Goal: Task Accomplishment & Management: Use online tool/utility

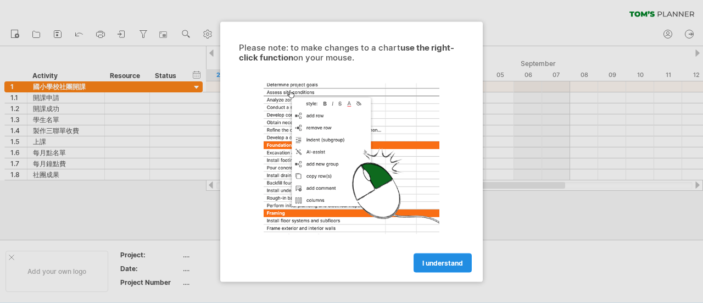
click at [441, 257] on link "I understand" at bounding box center [442, 262] width 58 height 19
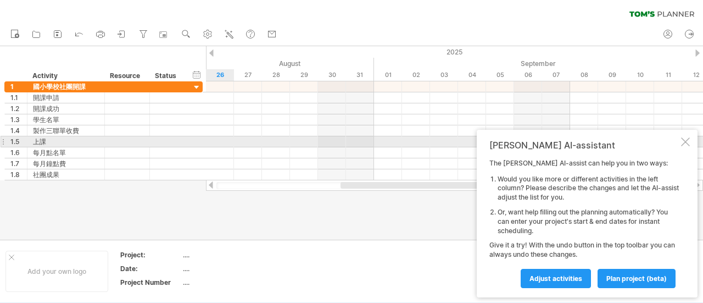
click at [684, 138] on div at bounding box center [685, 141] width 9 height 9
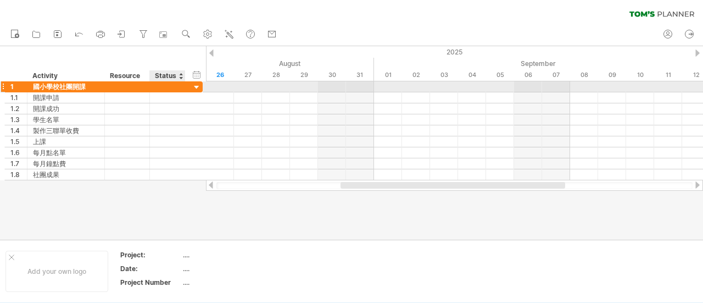
click at [195, 86] on div at bounding box center [197, 87] width 10 height 10
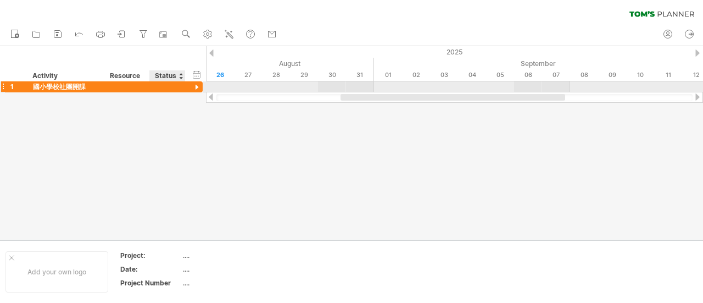
click at [195, 86] on div at bounding box center [197, 87] width 10 height 10
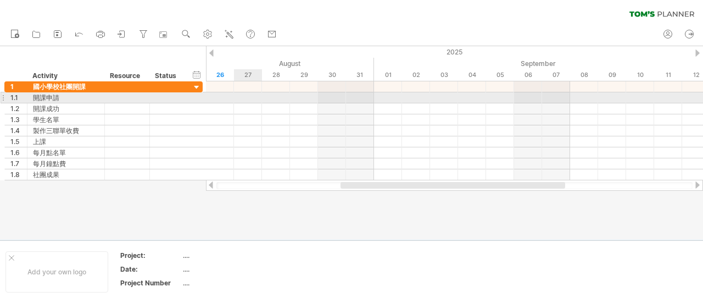
click at [235, 96] on div at bounding box center [454, 97] width 497 height 11
click at [220, 97] on div at bounding box center [454, 97] width 497 height 11
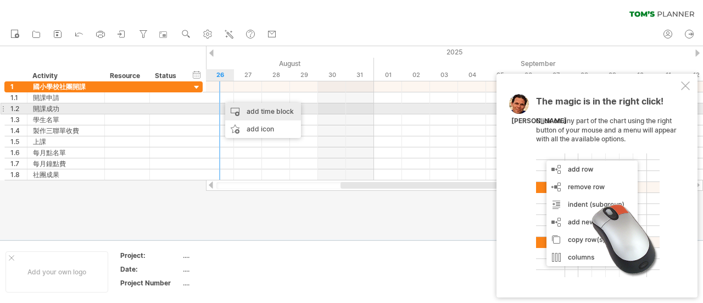
click at [237, 114] on div "add time block" at bounding box center [263, 112] width 76 height 18
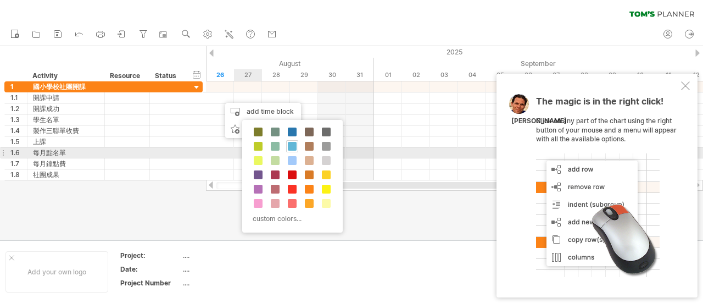
click at [293, 149] on span at bounding box center [292, 146] width 9 height 9
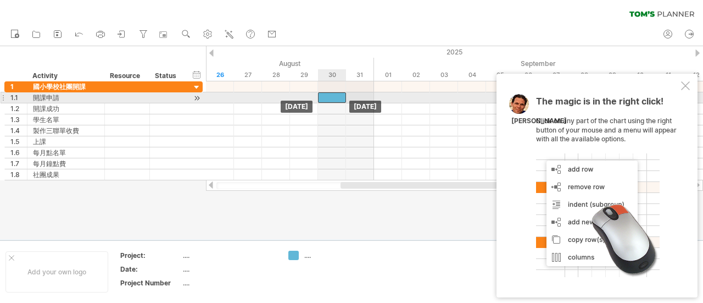
drag, startPoint x: 236, startPoint y: 98, endPoint x: 314, endPoint y: 99, distance: 78.0
click at [327, 99] on div at bounding box center [332, 97] width 28 height 10
drag, startPoint x: 305, startPoint y: 98, endPoint x: 284, endPoint y: 98, distance: 21.4
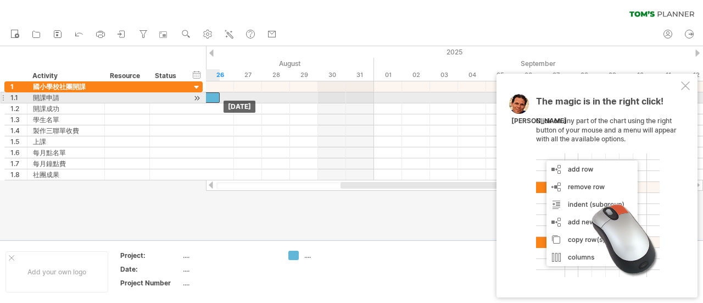
drag, startPoint x: 328, startPoint y: 96, endPoint x: 206, endPoint y: 93, distance: 122.5
click at [206, 93] on div at bounding box center [206, 97] width 28 height 10
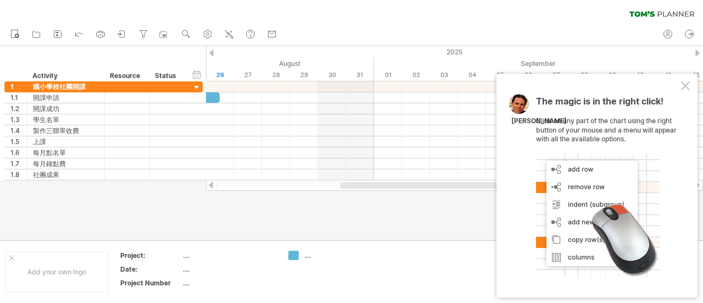
click at [212, 53] on div at bounding box center [211, 52] width 4 height 7
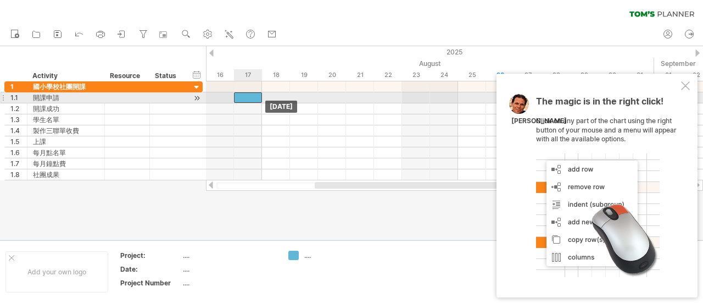
drag, startPoint x: 488, startPoint y: 100, endPoint x: 242, endPoint y: 97, distance: 246.0
click at [242, 97] on div at bounding box center [248, 97] width 28 height 10
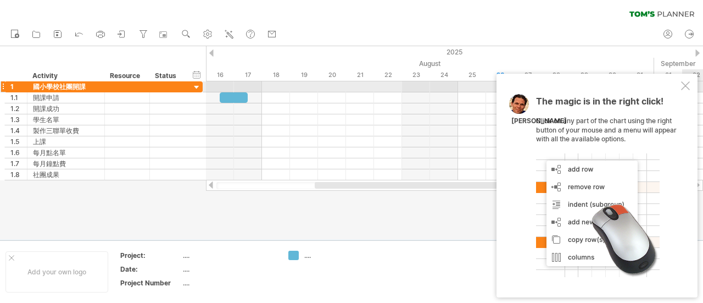
click at [683, 87] on div at bounding box center [685, 85] width 9 height 9
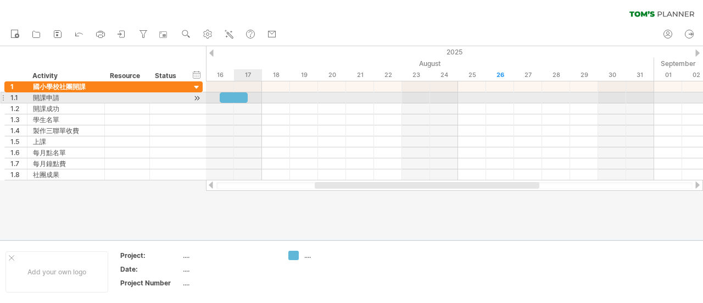
click at [244, 98] on div at bounding box center [234, 97] width 28 height 10
drag, startPoint x: 246, startPoint y: 98, endPoint x: 259, endPoint y: 97, distance: 13.3
click at [260, 97] on span at bounding box center [262, 97] width 4 height 10
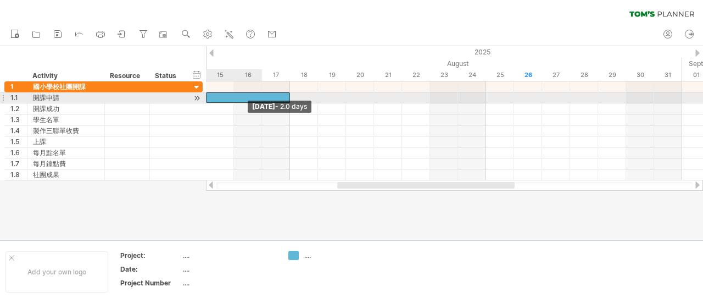
drag, startPoint x: 217, startPoint y: 99, endPoint x: 198, endPoint y: 98, distance: 19.3
click at [198, 98] on div "Trying to reach [DOMAIN_NAME] Connected again... 0% clear filter new 1" at bounding box center [351, 151] width 703 height 303
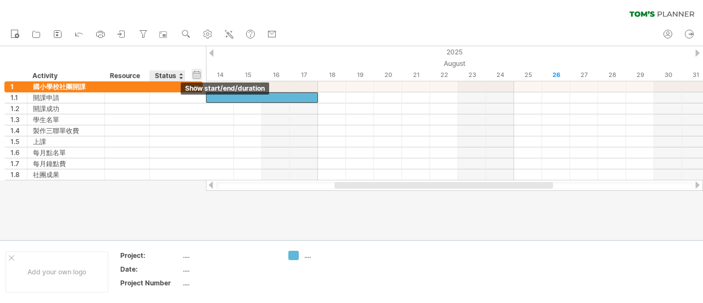
click at [195, 73] on div "hide start/end/duration show start/end/duration" at bounding box center [197, 75] width 10 height 12
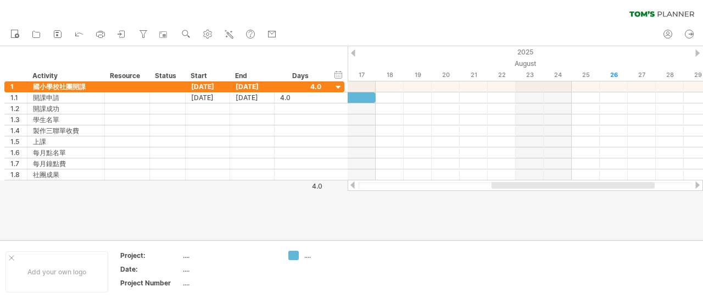
drag, startPoint x: 495, startPoint y: 183, endPoint x: 528, endPoint y: 183, distance: 33.0
click at [528, 183] on div at bounding box center [572, 185] width 163 height 7
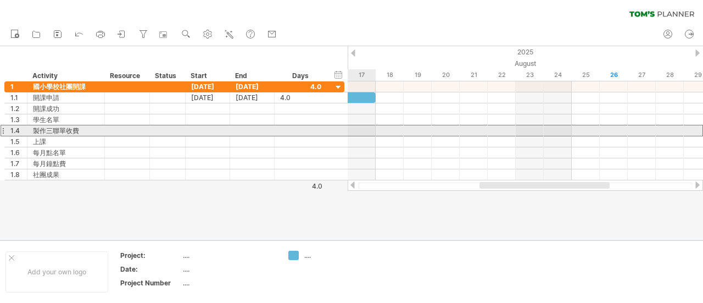
click at [4, 130] on div at bounding box center [3, 131] width 4 height 12
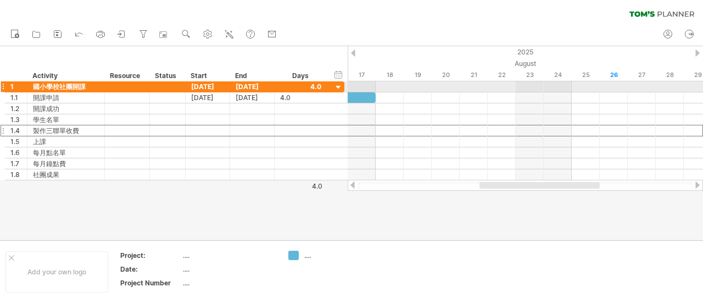
click at [3, 85] on div at bounding box center [3, 87] width 4 height 12
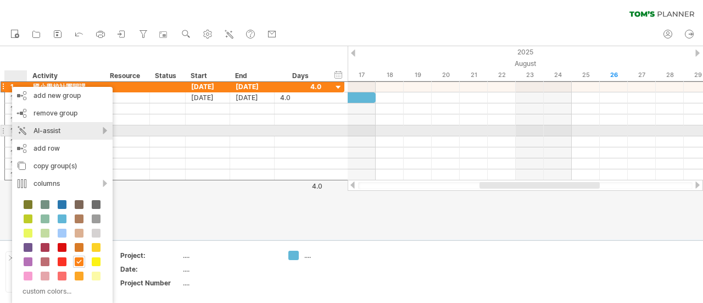
click at [81, 130] on div "AI-assist" at bounding box center [62, 131] width 100 height 18
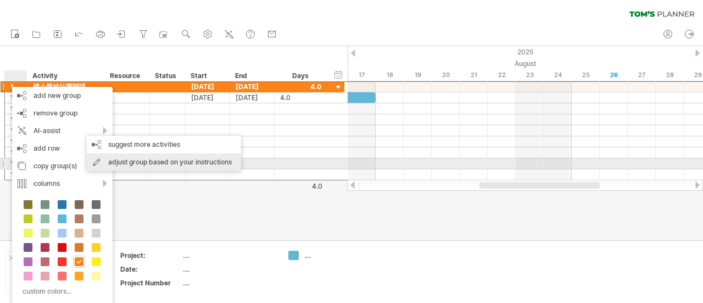
click at [221, 160] on div "adjust group based on your instructions" at bounding box center [164, 162] width 154 height 18
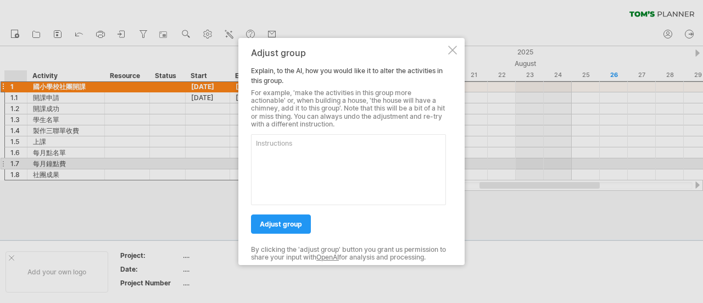
click at [452, 48] on div at bounding box center [452, 50] width 9 height 9
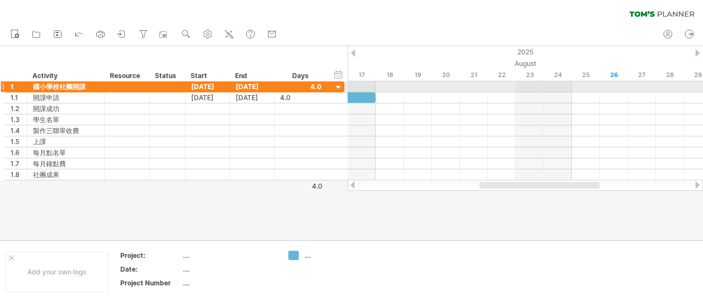
click at [2, 85] on div at bounding box center [3, 87] width 4 height 12
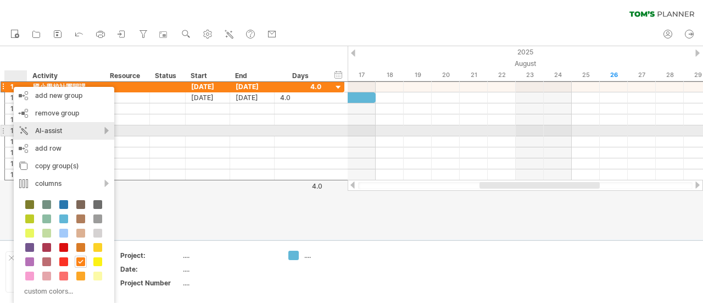
click at [96, 130] on div "AI-assist" at bounding box center [64, 131] width 100 height 18
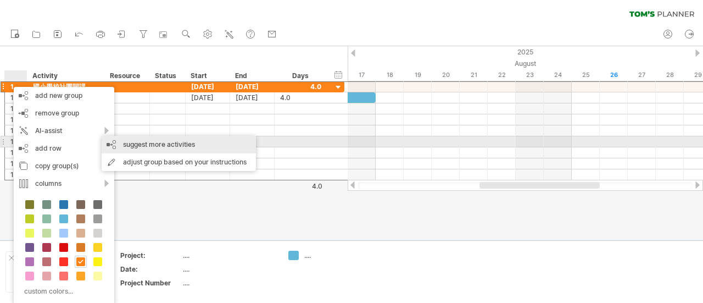
click at [156, 142] on div "suggest more activities" at bounding box center [179, 145] width 154 height 18
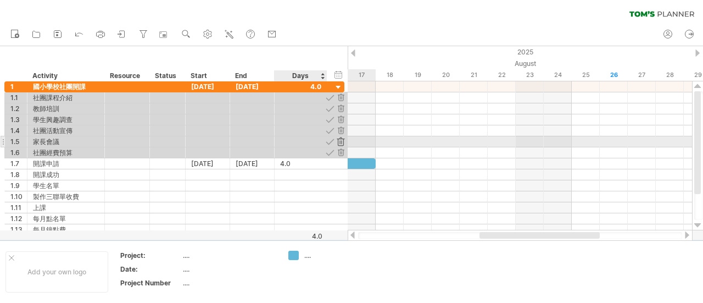
click at [344, 141] on div at bounding box center [341, 141] width 10 height 10
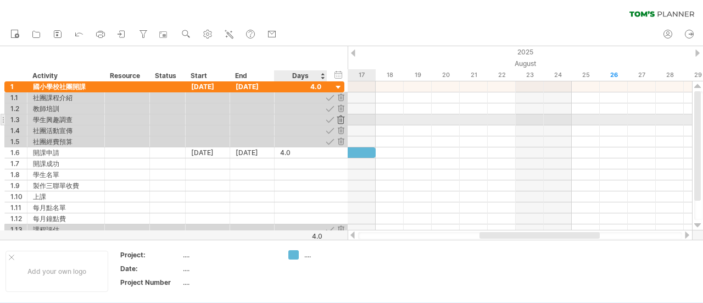
click at [340, 115] on div at bounding box center [341, 119] width 10 height 10
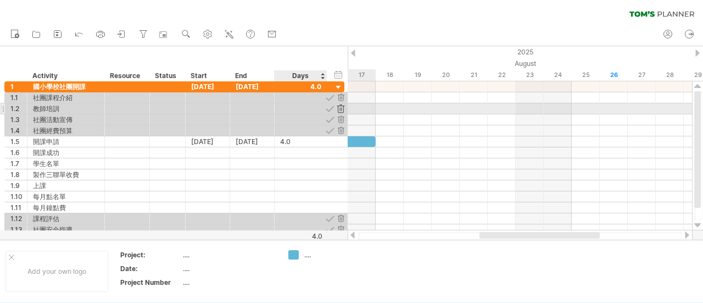
click at [340, 104] on div at bounding box center [341, 108] width 10 height 10
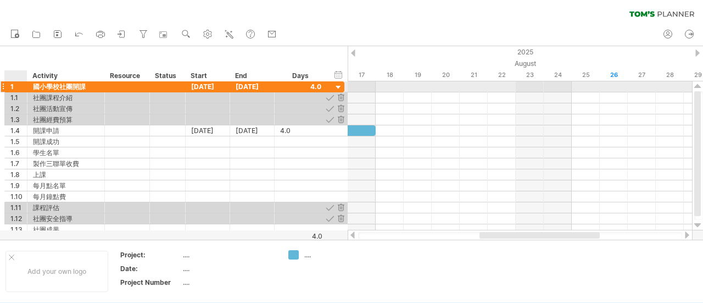
click at [9, 86] on div "1" at bounding box center [16, 86] width 23 height 10
click at [4, 86] on div at bounding box center [3, 87] width 4 height 12
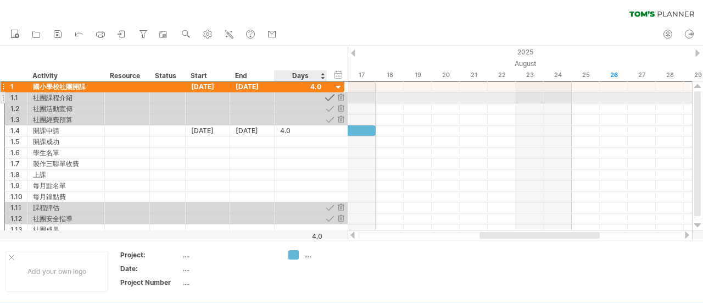
click at [333, 95] on div at bounding box center [330, 97] width 10 height 10
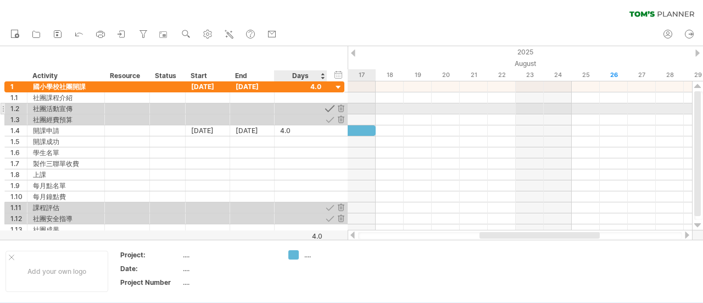
click at [332, 107] on div at bounding box center [330, 108] width 10 height 10
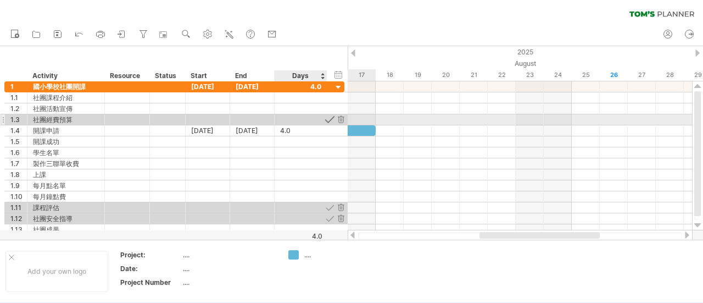
click at [333, 121] on div at bounding box center [330, 119] width 10 height 10
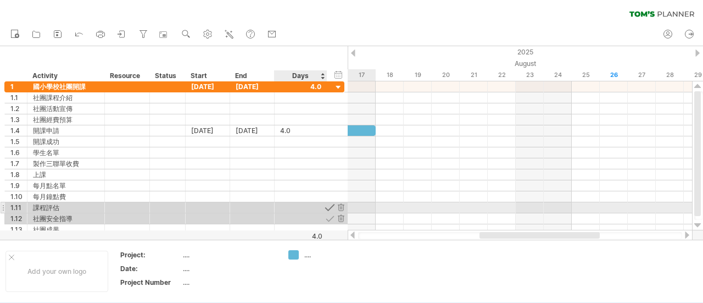
click at [329, 206] on div at bounding box center [330, 207] width 10 height 10
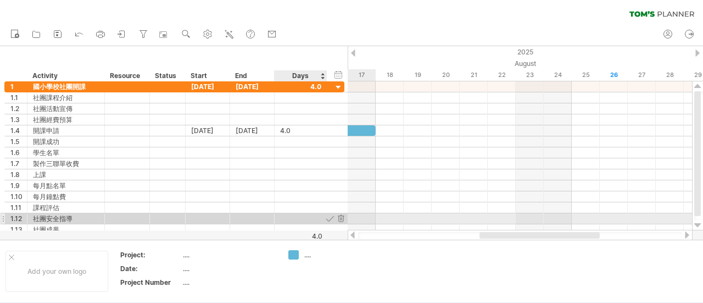
click at [329, 215] on div at bounding box center [330, 218] width 10 height 10
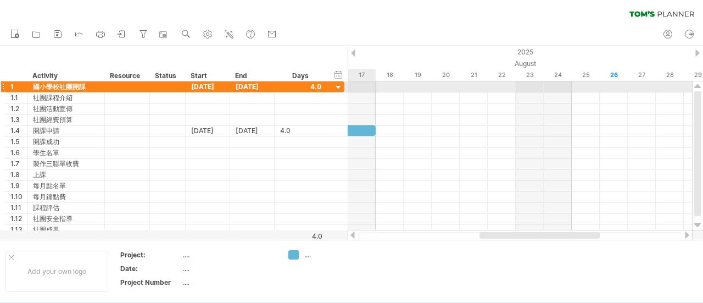
click at [3, 88] on div at bounding box center [3, 87] width 4 height 12
click at [3, 86] on div at bounding box center [3, 87] width 4 height 12
click at [2, 85] on div at bounding box center [3, 87] width 4 height 12
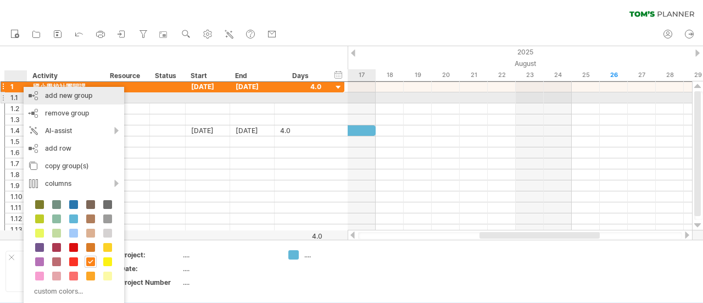
click at [70, 93] on div "add new group" at bounding box center [74, 96] width 100 height 18
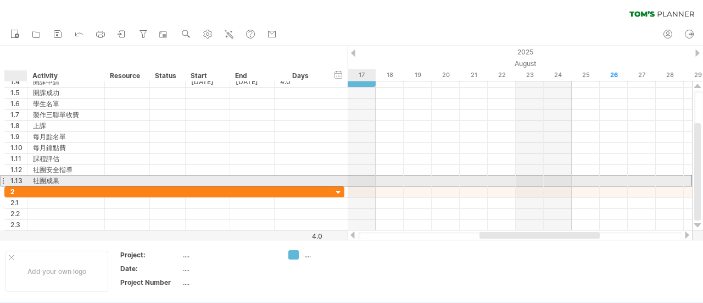
click at [29, 183] on div "**** 社團成果" at bounding box center [65, 180] width 77 height 10
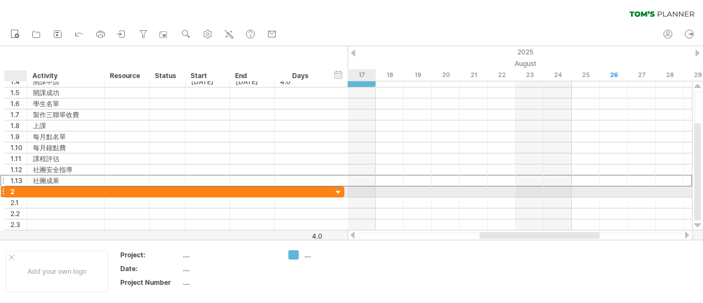
click at [31, 194] on div at bounding box center [65, 191] width 77 height 10
click at [41, 188] on div at bounding box center [66, 191] width 66 height 10
click at [41, 188] on input "text" at bounding box center [66, 191] width 66 height 10
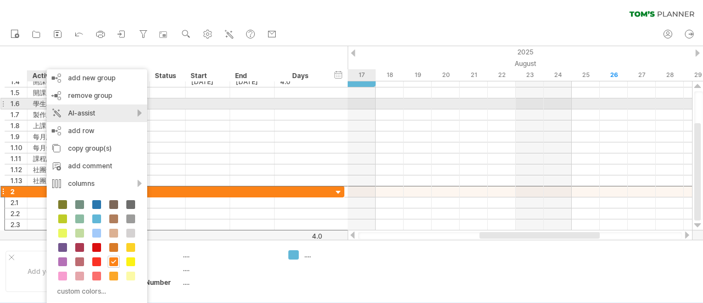
click at [128, 107] on div "AI-assist" at bounding box center [97, 113] width 100 height 18
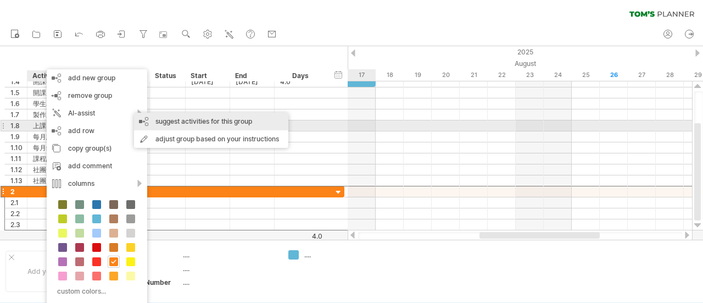
click at [253, 125] on div "suggest activities for this group" at bounding box center [211, 122] width 154 height 18
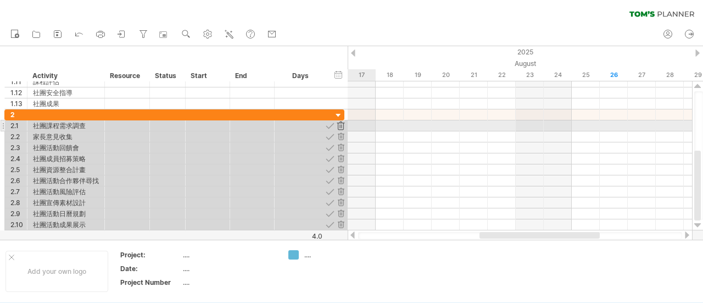
click at [339, 125] on div at bounding box center [341, 125] width 10 height 10
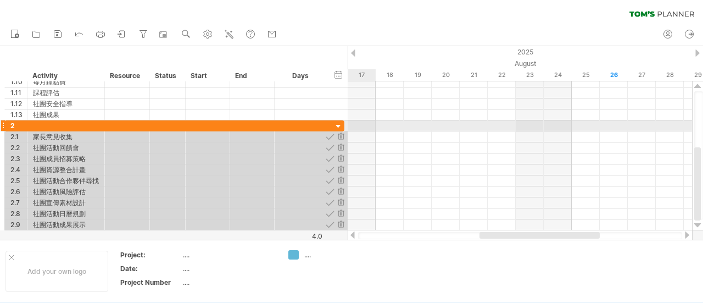
click at [343, 125] on div at bounding box center [338, 126] width 10 height 10
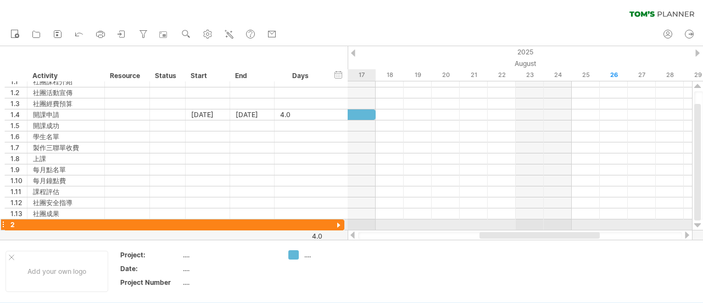
click at [338, 221] on div at bounding box center [338, 225] width 10 height 10
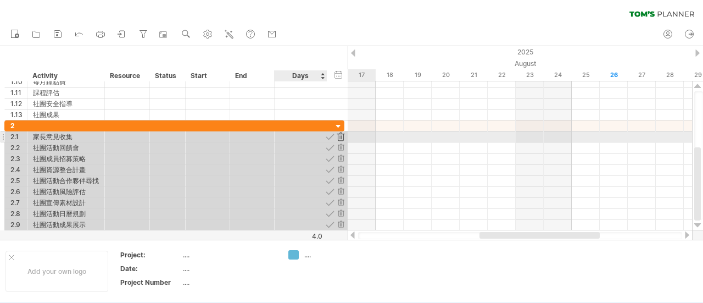
click at [339, 136] on div at bounding box center [341, 136] width 10 height 10
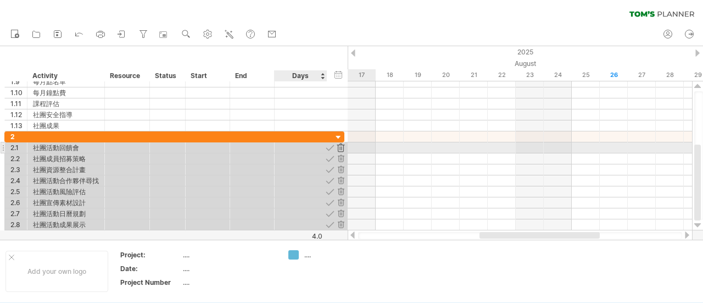
click at [342, 148] on div at bounding box center [341, 147] width 10 height 10
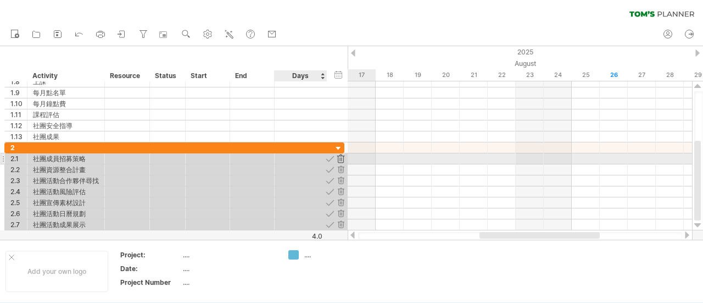
click at [342, 160] on div at bounding box center [341, 158] width 10 height 10
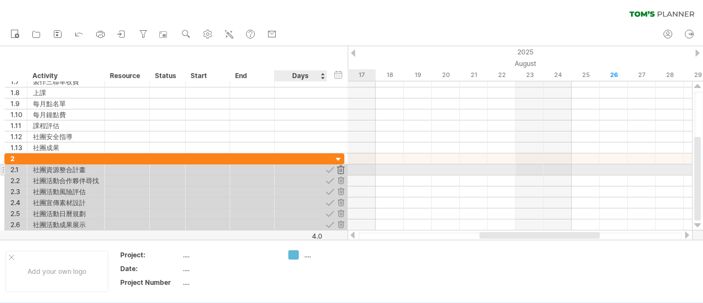
click at [342, 172] on div at bounding box center [341, 169] width 10 height 10
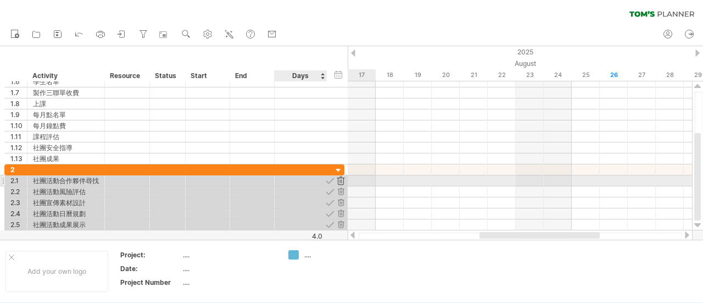
click at [342, 181] on div at bounding box center [341, 180] width 10 height 10
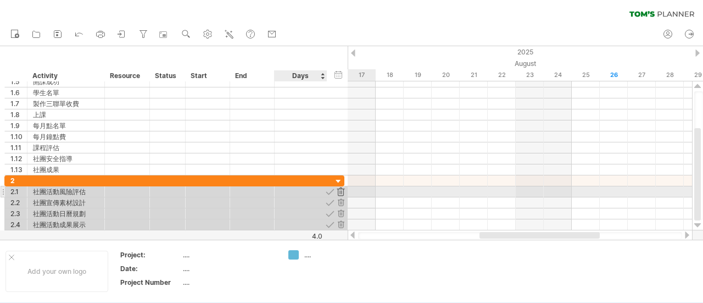
click at [343, 193] on div at bounding box center [341, 191] width 10 height 10
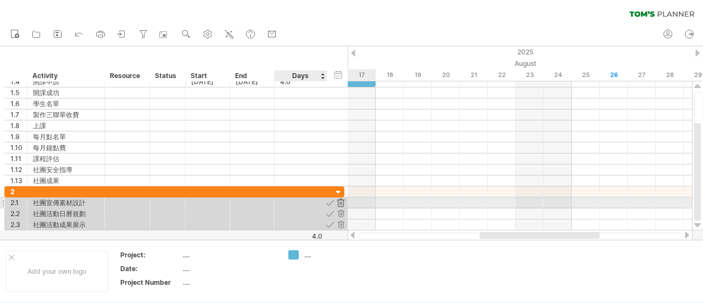
click at [343, 202] on div at bounding box center [341, 202] width 10 height 10
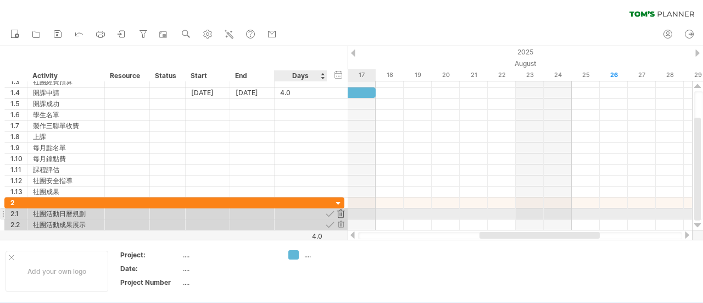
click at [343, 214] on div at bounding box center [341, 213] width 10 height 10
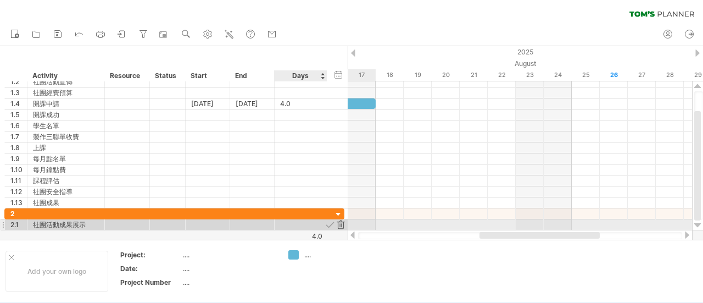
click at [343, 221] on div at bounding box center [341, 224] width 10 height 10
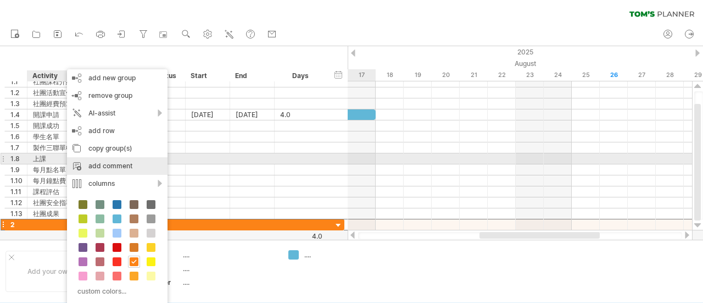
click at [142, 160] on div "add comment" at bounding box center [117, 166] width 100 height 18
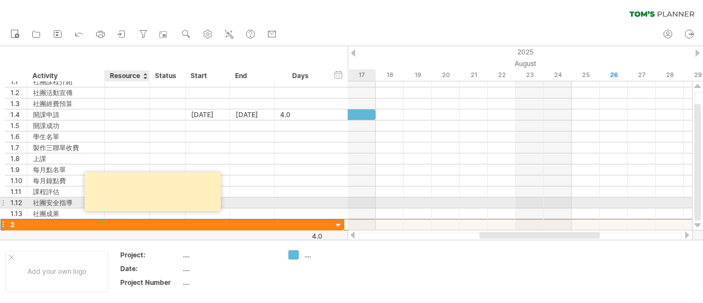
click at [153, 198] on textarea at bounding box center [154, 191] width 132 height 31
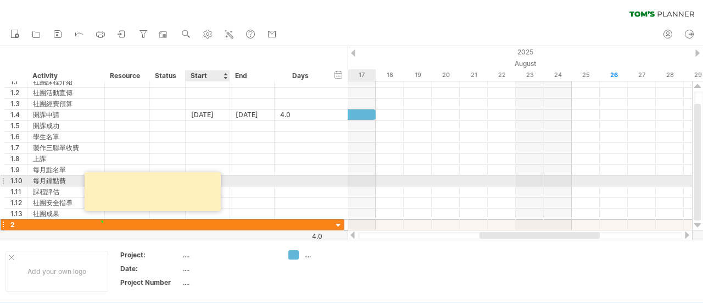
click at [199, 184] on textarea at bounding box center [154, 191] width 132 height 31
drag, startPoint x: 187, startPoint y: 185, endPoint x: 159, endPoint y: 186, distance: 28.0
click at [159, 186] on textarea at bounding box center [154, 191] width 132 height 31
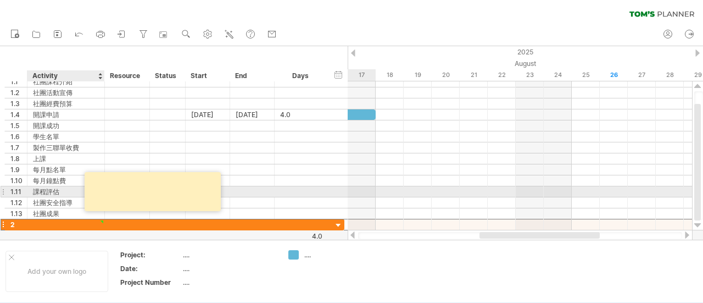
click at [85, 194] on div at bounding box center [153, 191] width 136 height 39
click at [91, 195] on textarea at bounding box center [154, 191] width 132 height 31
click at [95, 198] on textarea at bounding box center [154, 191] width 132 height 31
click at [107, 186] on textarea at bounding box center [154, 191] width 132 height 31
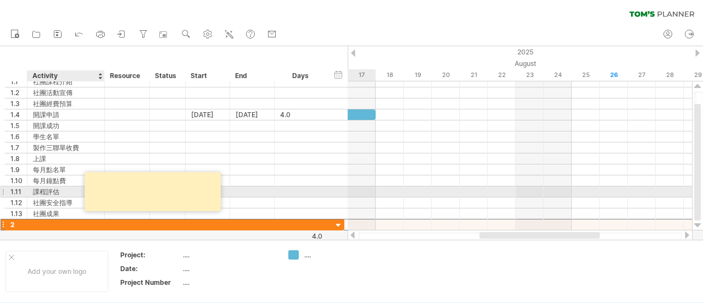
drag, startPoint x: 100, startPoint y: 192, endPoint x: 164, endPoint y: 202, distance: 64.5
click at [164, 202] on textarea at bounding box center [154, 191] width 132 height 31
drag, startPoint x: 98, startPoint y: 193, endPoint x: 139, endPoint y: 193, distance: 41.2
click at [128, 193] on textarea at bounding box center [154, 191] width 132 height 31
click at [183, 207] on textarea at bounding box center [154, 191] width 132 height 31
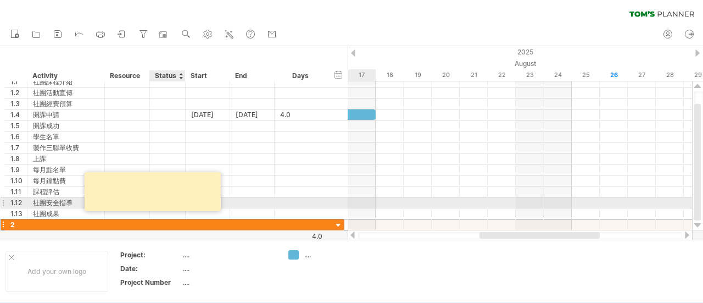
click at [201, 205] on textarea at bounding box center [154, 191] width 132 height 31
click at [204, 195] on textarea at bounding box center [154, 191] width 132 height 31
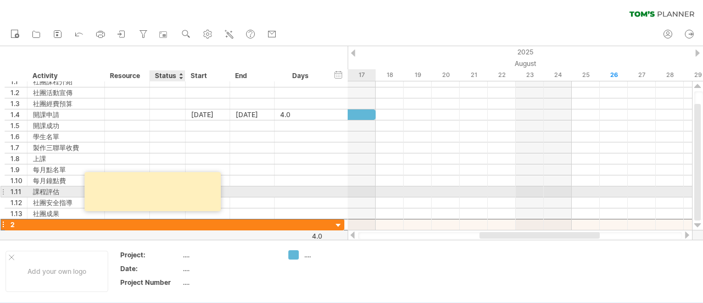
click at [191, 195] on textarea at bounding box center [154, 191] width 132 height 31
drag, startPoint x: 178, startPoint y: 197, endPoint x: 119, endPoint y: 199, distance: 59.3
drag, startPoint x: 119, startPoint y: 199, endPoint x: 104, endPoint y: 194, distance: 14.9
click at [104, 194] on div at bounding box center [153, 191] width 136 height 39
click at [91, 195] on textarea at bounding box center [154, 191] width 132 height 31
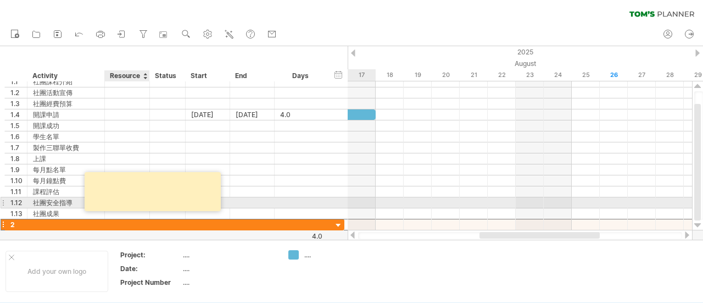
drag, startPoint x: 148, startPoint y: 206, endPoint x: 155, endPoint y: 206, distance: 6.6
click at [155, 206] on textarea at bounding box center [154, 191] width 132 height 31
click at [160, 198] on textarea at bounding box center [154, 191] width 132 height 31
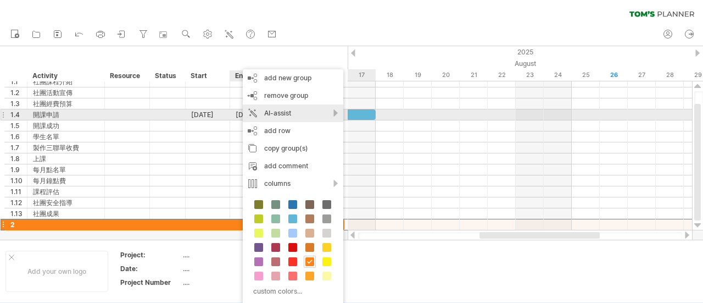
click at [332, 114] on div "AI-assist" at bounding box center [293, 113] width 100 height 18
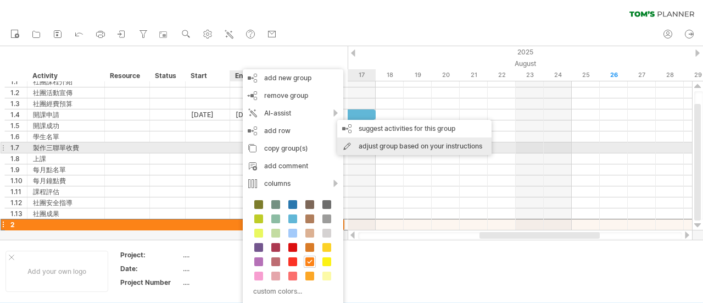
click at [395, 150] on div "adjust group based on your instructions" at bounding box center [414, 146] width 154 height 18
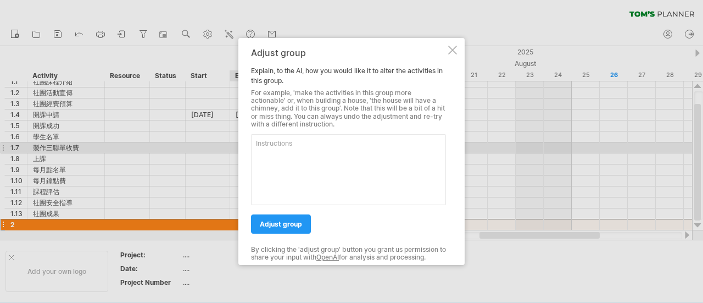
click at [315, 175] on textarea at bounding box center [348, 169] width 195 height 71
type textarea "必"
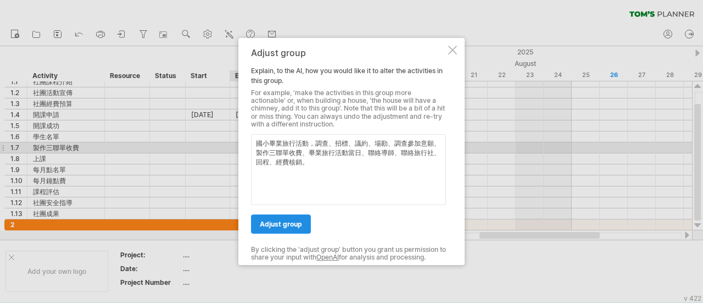
type textarea "國小畢業旅行活動，調查、招標、議約、場勘、調查參加意願、製作三聯單收費、畢業旅行活動當日、聯絡導師、聯絡旅行社、回程、經費核銷。"
click at [282, 222] on span "adjust group" at bounding box center [281, 224] width 42 height 8
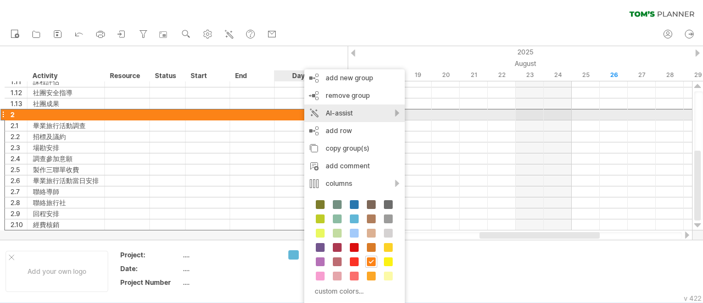
click at [401, 113] on div "AI-assist" at bounding box center [354, 113] width 100 height 18
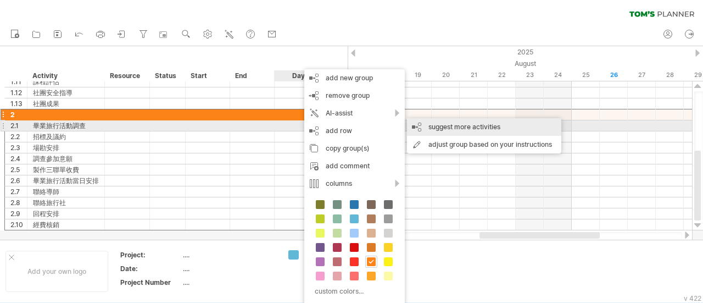
click at [460, 131] on div "suggest more activities" at bounding box center [484, 127] width 154 height 18
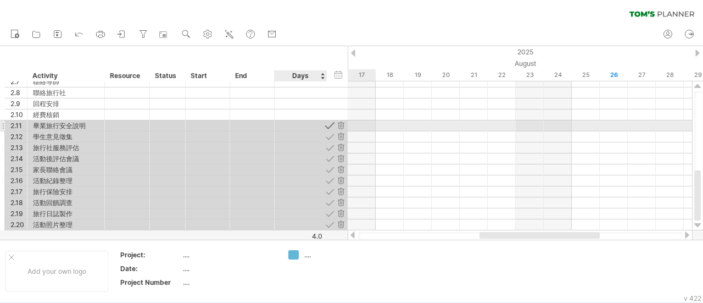
click at [331, 124] on div at bounding box center [330, 125] width 10 height 10
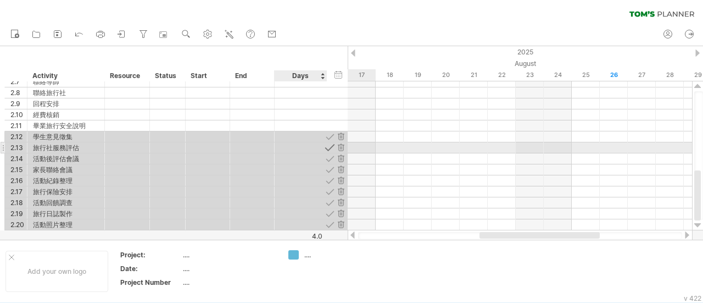
click at [329, 148] on div at bounding box center [330, 147] width 10 height 10
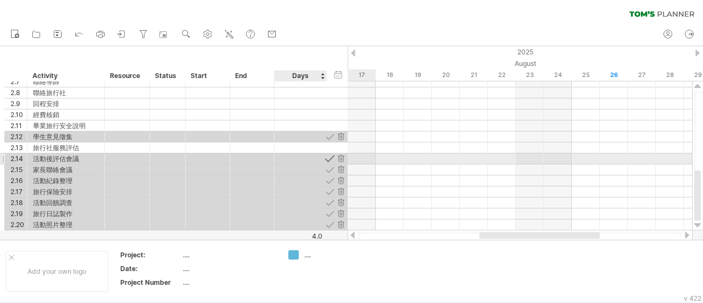
click at [329, 158] on div at bounding box center [330, 158] width 10 height 10
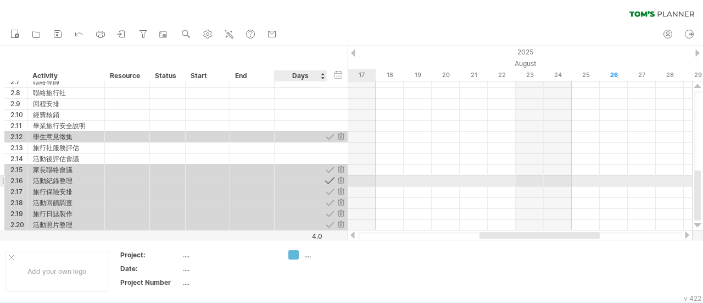
click at [332, 180] on div at bounding box center [330, 180] width 10 height 10
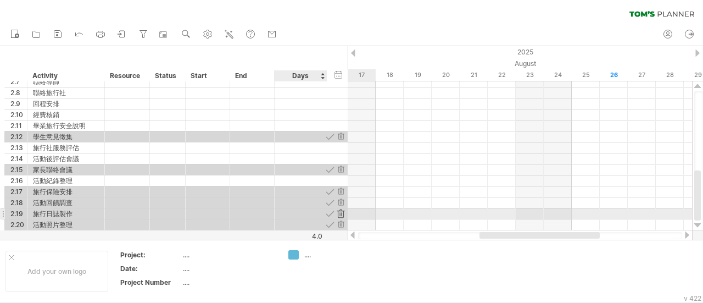
click at [343, 210] on div at bounding box center [341, 213] width 10 height 10
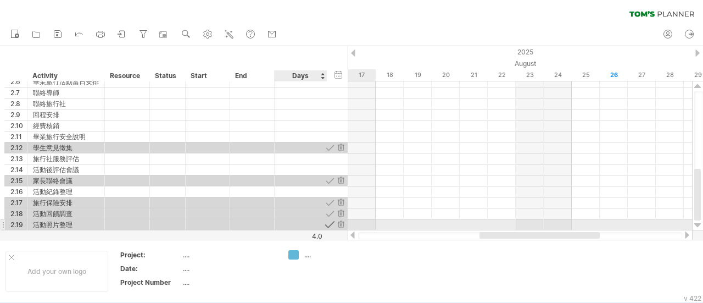
click at [332, 222] on div at bounding box center [330, 224] width 10 height 10
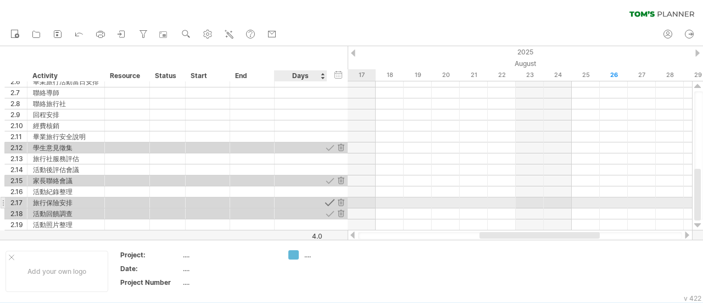
click at [332, 201] on div at bounding box center [330, 202] width 10 height 10
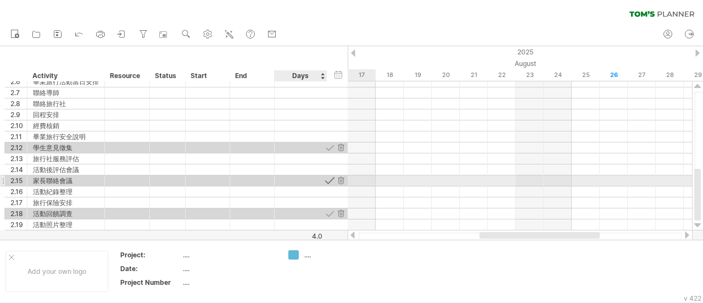
click at [329, 177] on div at bounding box center [330, 180] width 10 height 10
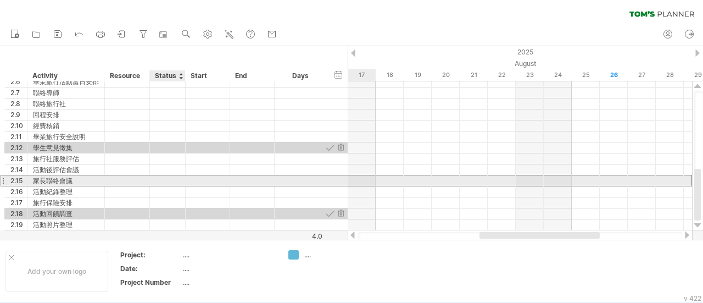
click at [175, 178] on div at bounding box center [167, 180] width 24 height 10
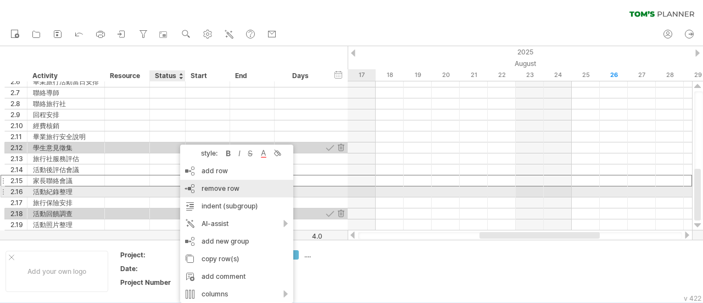
click at [265, 193] on div "remove row remove selected rows" at bounding box center [236, 189] width 113 height 18
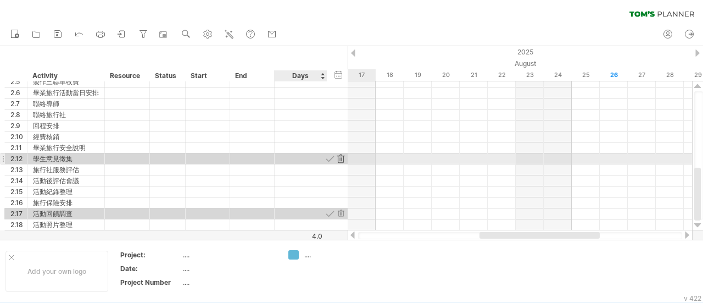
click at [338, 158] on div at bounding box center [341, 158] width 10 height 10
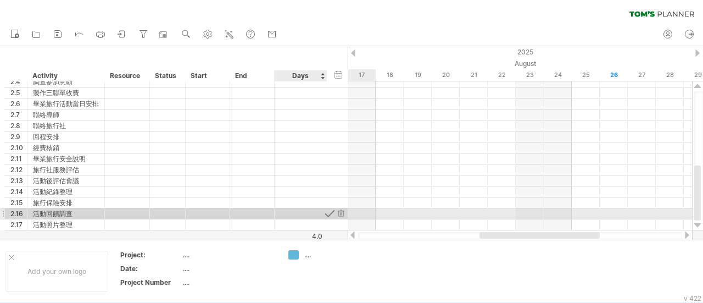
click at [333, 215] on div at bounding box center [330, 213] width 10 height 10
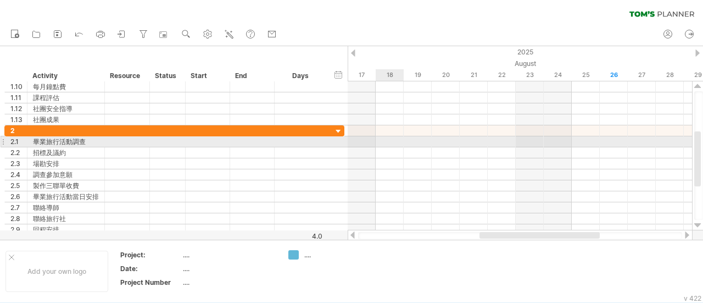
click at [379, 142] on div at bounding box center [520, 141] width 344 height 11
click at [382, 142] on div at bounding box center [520, 141] width 344 height 11
click at [412, 148] on div "add time block" at bounding box center [428, 155] width 76 height 18
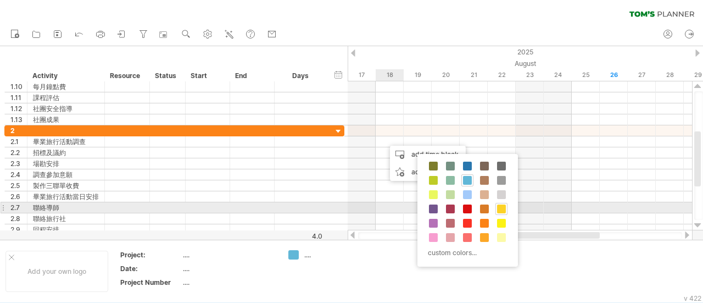
click at [501, 208] on span at bounding box center [501, 208] width 9 height 9
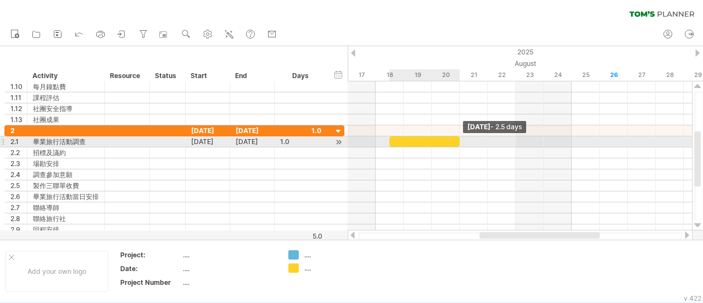
drag, startPoint x: 416, startPoint y: 138, endPoint x: 455, endPoint y: 138, distance: 38.4
click at [455, 138] on div at bounding box center [424, 141] width 70 height 10
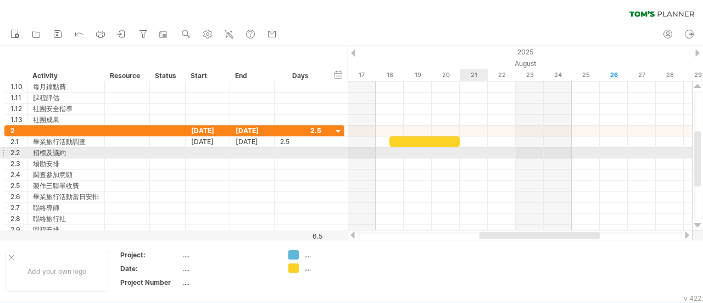
click at [475, 150] on div at bounding box center [520, 152] width 344 height 11
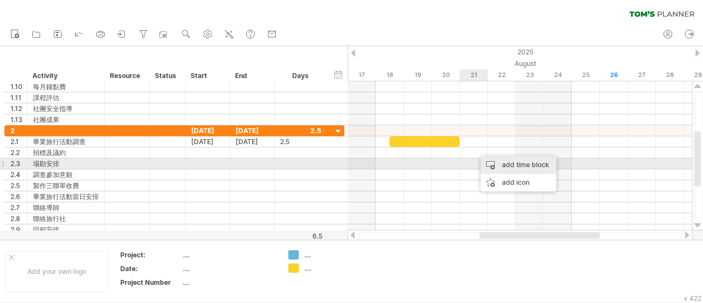
click at [499, 160] on div "add time block" at bounding box center [518, 165] width 76 height 18
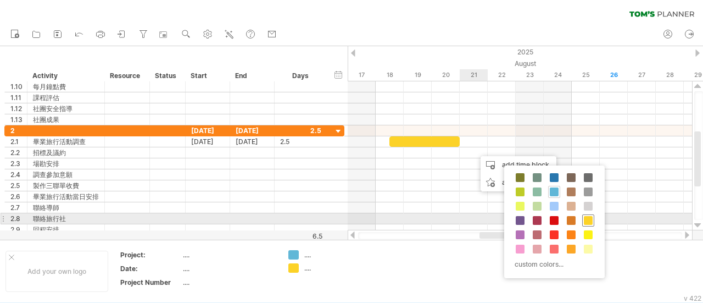
click at [592, 219] on div "custom colors..." at bounding box center [554, 221] width 100 height 113
click at [588, 216] on span at bounding box center [588, 220] width 9 height 9
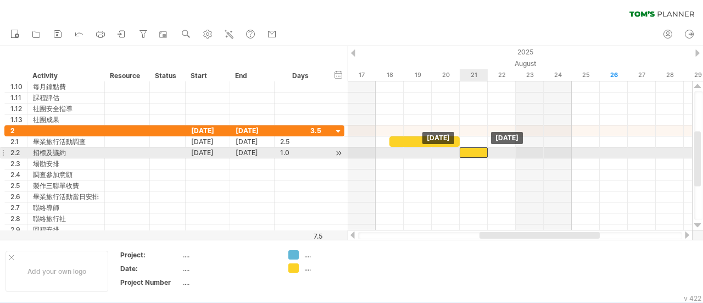
drag, startPoint x: 485, startPoint y: 151, endPoint x: 469, endPoint y: 150, distance: 15.9
click at [469, 150] on div at bounding box center [474, 152] width 28 height 10
click at [588, 153] on div at bounding box center [520, 152] width 344 height 11
click at [594, 149] on div at bounding box center [520, 152] width 344 height 11
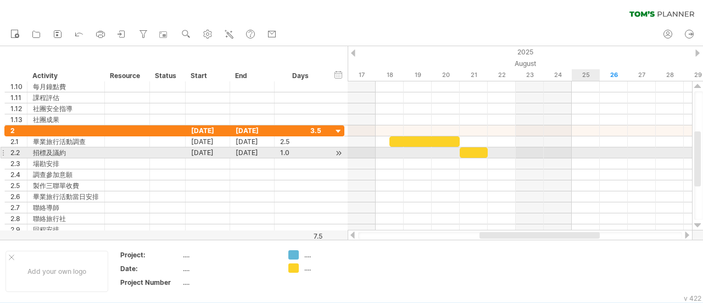
click at [590, 150] on div at bounding box center [520, 152] width 344 height 11
click at [589, 151] on div at bounding box center [520, 152] width 344 height 11
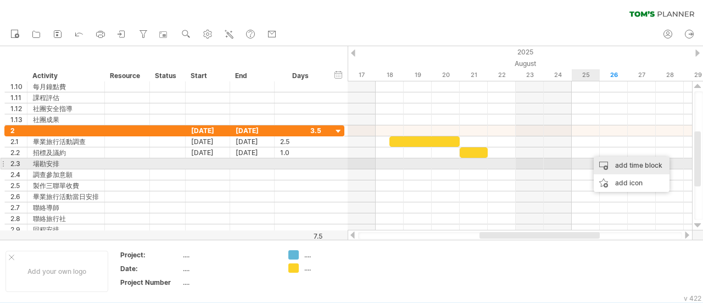
click at [608, 164] on div "add time block" at bounding box center [632, 165] width 76 height 18
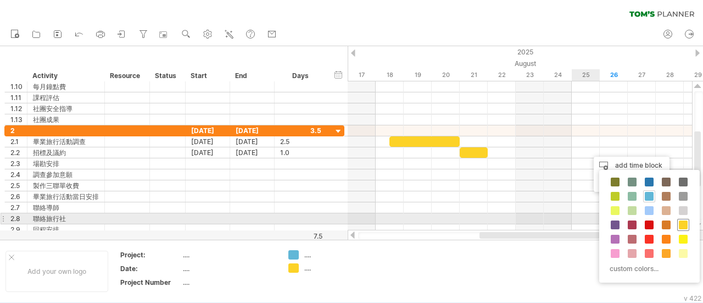
click at [680, 222] on span at bounding box center [683, 224] width 9 height 9
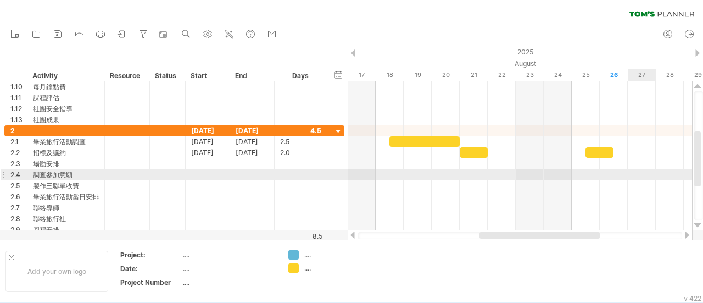
click at [637, 173] on div at bounding box center [520, 174] width 344 height 11
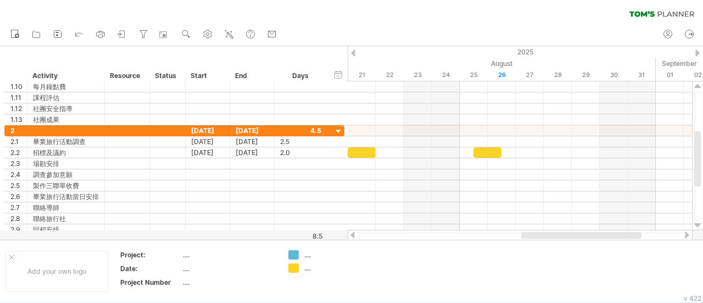
drag, startPoint x: 578, startPoint y: 233, endPoint x: 619, endPoint y: 231, distance: 41.8
click at [619, 231] on div at bounding box center [520, 235] width 345 height 11
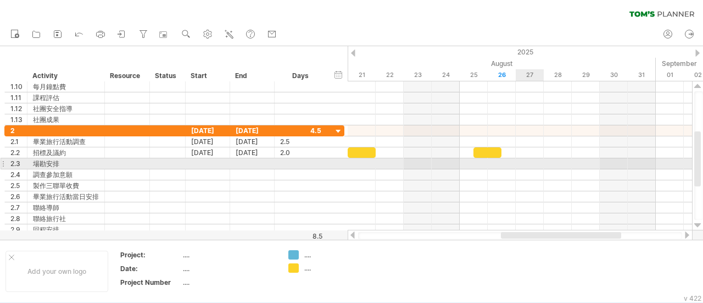
click at [534, 165] on div at bounding box center [520, 163] width 344 height 11
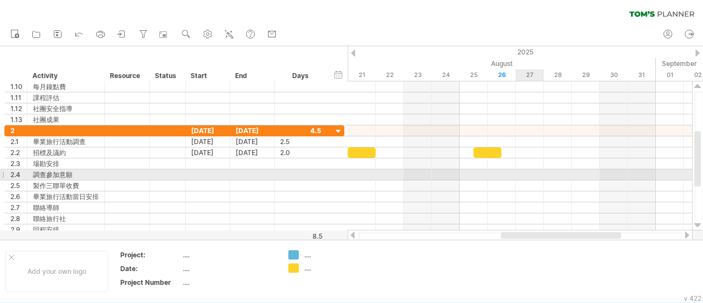
click at [529, 174] on div at bounding box center [520, 174] width 344 height 11
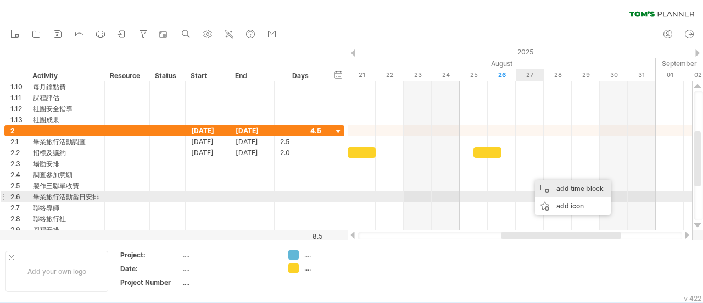
click at [559, 192] on div "add time block" at bounding box center [573, 189] width 76 height 18
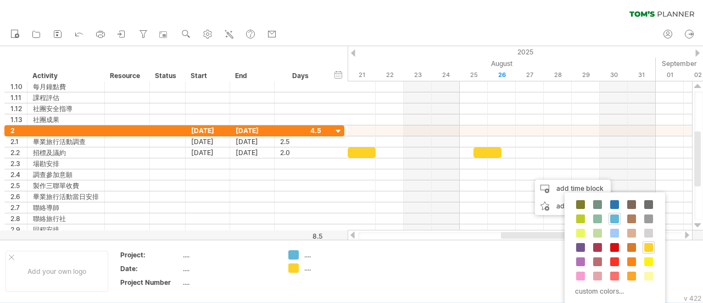
click at [645, 238] on div "custom colors..." at bounding box center [614, 248] width 100 height 113
click at [651, 247] on div at bounding box center [648, 247] width 12 height 12
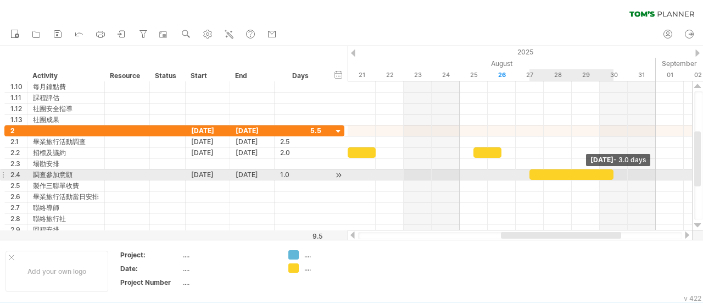
drag, startPoint x: 558, startPoint y: 174, endPoint x: 611, endPoint y: 175, distance: 52.7
click at [611, 175] on div at bounding box center [571, 174] width 84 height 10
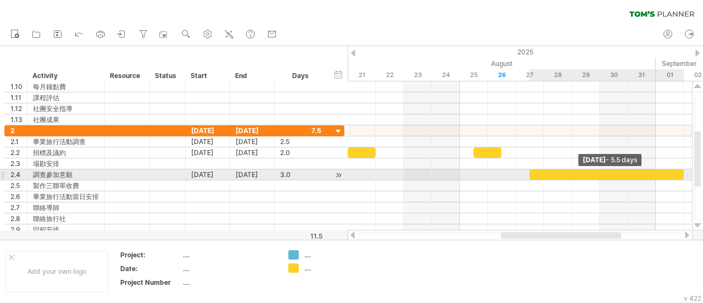
drag, startPoint x: 612, startPoint y: 173, endPoint x: 686, endPoint y: 176, distance: 74.2
click at [686, 176] on div "[DATE] - 5.5 days [DATE]" at bounding box center [520, 155] width 344 height 149
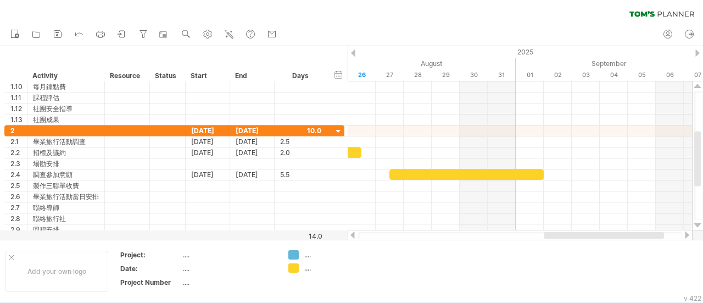
drag, startPoint x: 551, startPoint y: 238, endPoint x: 608, endPoint y: 236, distance: 57.2
click at [608, 236] on div at bounding box center [604, 235] width 120 height 7
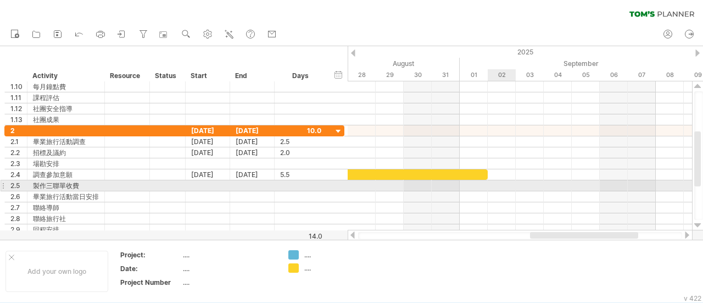
click at [499, 187] on div at bounding box center [520, 185] width 344 height 11
click at [504, 185] on div at bounding box center [520, 185] width 344 height 11
click at [513, 185] on div at bounding box center [520, 185] width 344 height 11
click at [503, 188] on div at bounding box center [520, 185] width 344 height 11
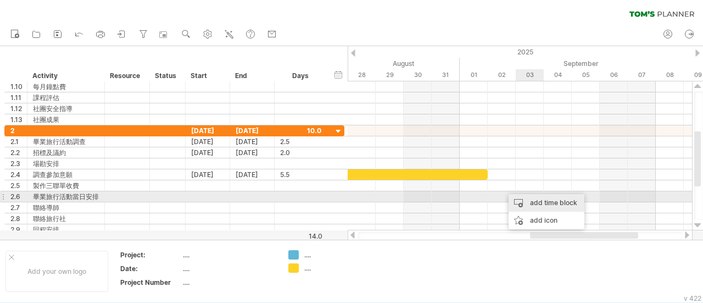
click at [536, 199] on div "add time block" at bounding box center [546, 203] width 76 height 18
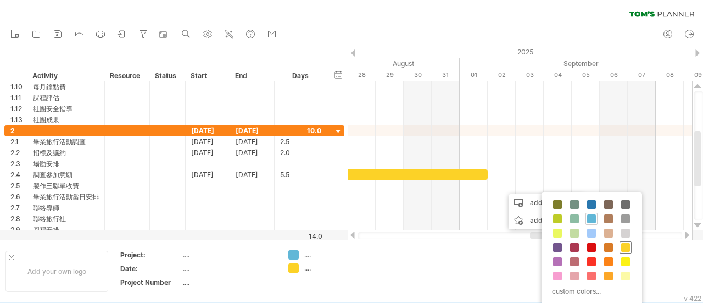
click at [627, 245] on span at bounding box center [625, 247] width 9 height 9
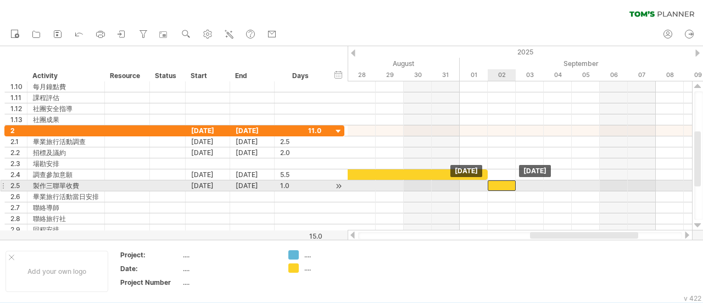
drag, startPoint x: 519, startPoint y: 185, endPoint x: 510, endPoint y: 185, distance: 8.8
click at [510, 185] on div at bounding box center [502, 185] width 28 height 10
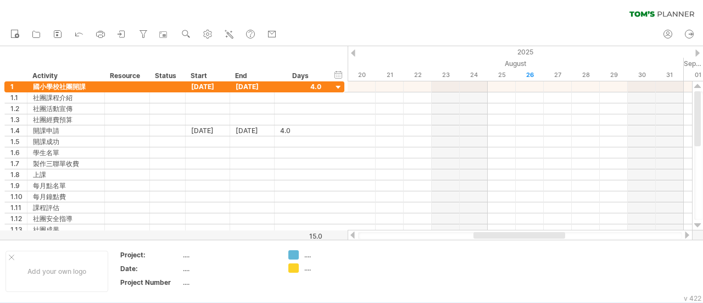
drag, startPoint x: 563, startPoint y: 236, endPoint x: 508, endPoint y: 231, distance: 55.1
click at [508, 231] on div at bounding box center [520, 235] width 345 height 11
click at [172, 32] on link "navigator" at bounding box center [166, 34] width 16 height 14
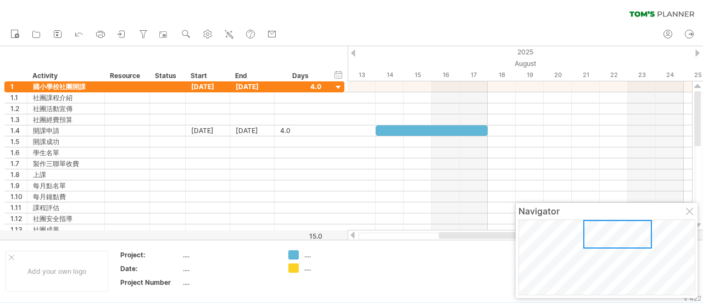
drag, startPoint x: 647, startPoint y: 238, endPoint x: 612, endPoint y: 231, distance: 36.4
click at [612, 231] on div at bounding box center [617, 234] width 69 height 29
click at [148, 33] on icon at bounding box center [143, 34] width 11 height 11
type input "**********"
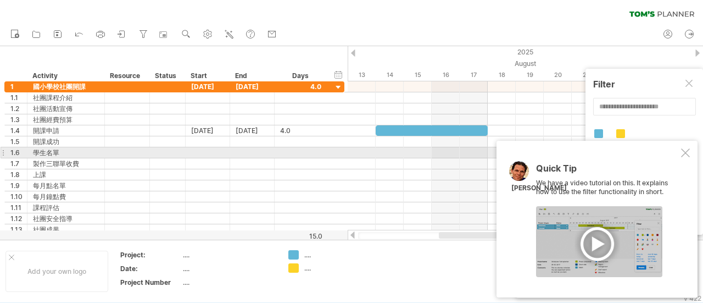
click at [689, 155] on div at bounding box center [685, 152] width 9 height 9
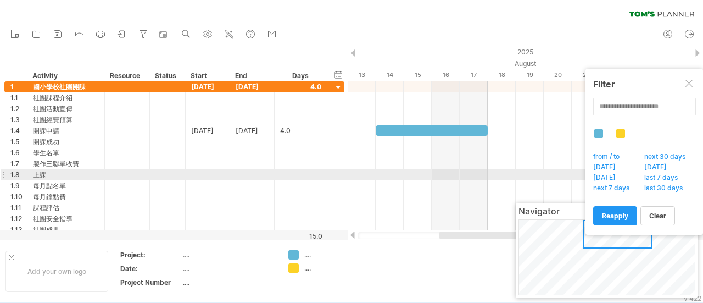
click at [668, 175] on span "last 7 days" at bounding box center [663, 178] width 43 height 11
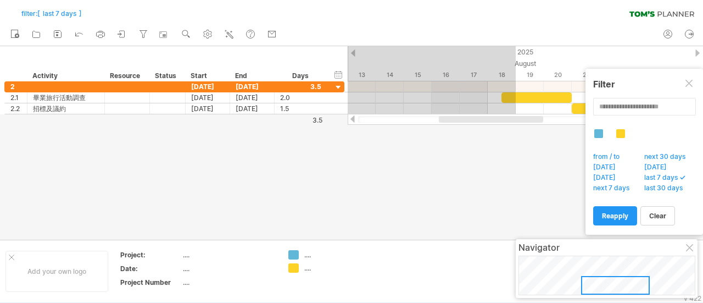
click at [619, 185] on span "next 7 days" at bounding box center [614, 188] width 46 height 11
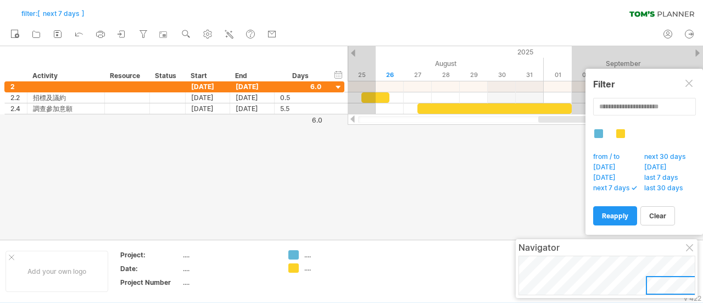
drag, startPoint x: 533, startPoint y: 120, endPoint x: 633, endPoint y: 118, distance: 99.4
click at [633, 118] on body "progress(100%) Trying to reach [DOMAIN_NAME] Connected again... 0% filter: [ ne…" at bounding box center [351, 152] width 703 height 305
click at [616, 175] on span "[DATE]" at bounding box center [607, 178] width 32 height 11
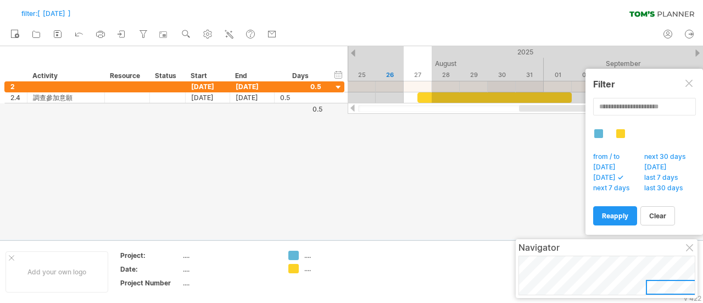
click at [601, 164] on span "[DATE]" at bounding box center [607, 168] width 32 height 11
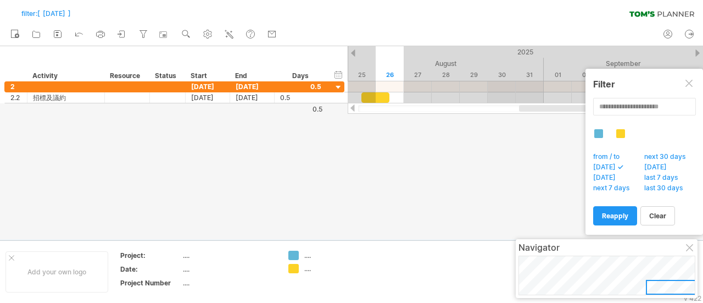
click at [615, 186] on span "next 7 days" at bounding box center [614, 188] width 46 height 11
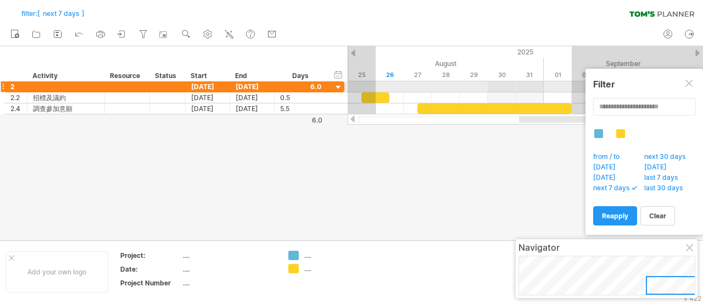
click at [687, 87] on div at bounding box center [689, 84] width 9 height 9
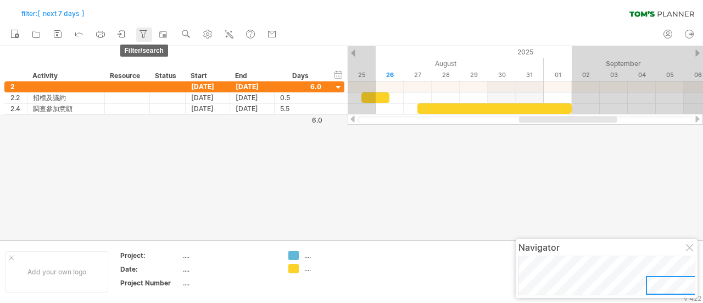
click at [138, 31] on icon at bounding box center [143, 34] width 11 height 11
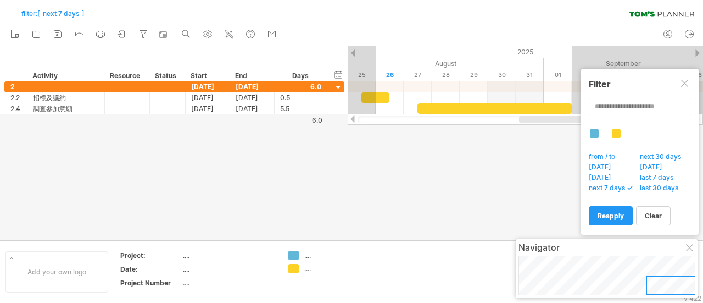
click at [604, 153] on span "from / to" at bounding box center [605, 157] width 36 height 11
type input "********"
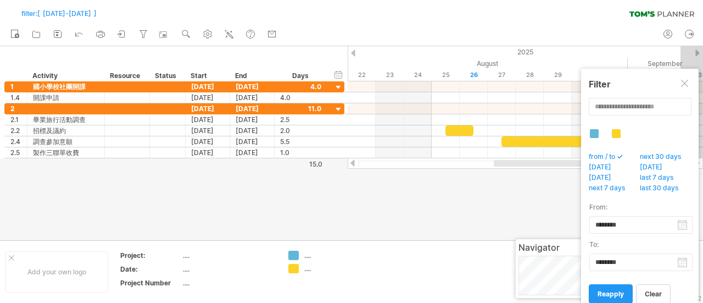
drag, startPoint x: 546, startPoint y: 161, endPoint x: 521, endPoint y: 163, distance: 25.4
click at [521, 163] on div at bounding box center [543, 163] width 98 height 7
click at [670, 165] on span "[DATE]" at bounding box center [654, 168] width 32 height 11
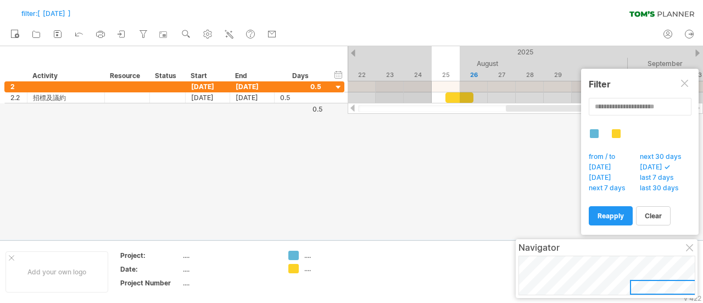
click at [597, 169] on span "[DATE]" at bounding box center [603, 168] width 32 height 11
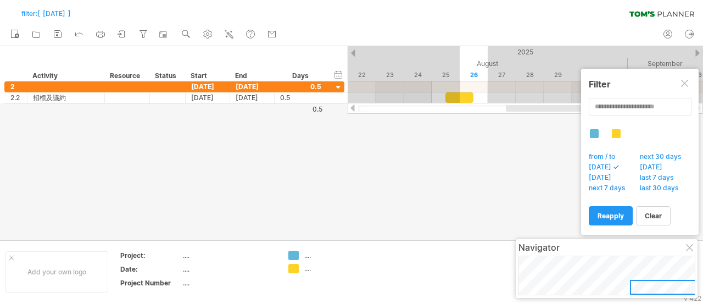
click at [655, 174] on span "last 7 days" at bounding box center [659, 178] width 43 height 11
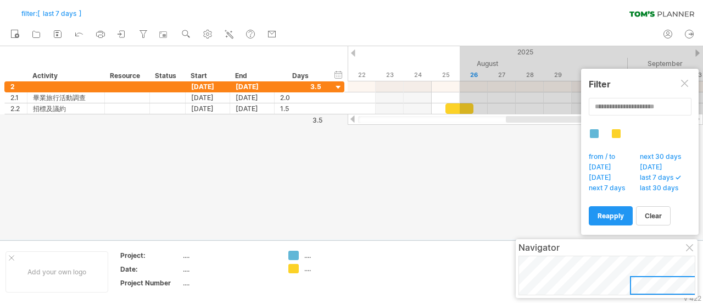
click at [597, 189] on span "next 7 days" at bounding box center [610, 188] width 46 height 11
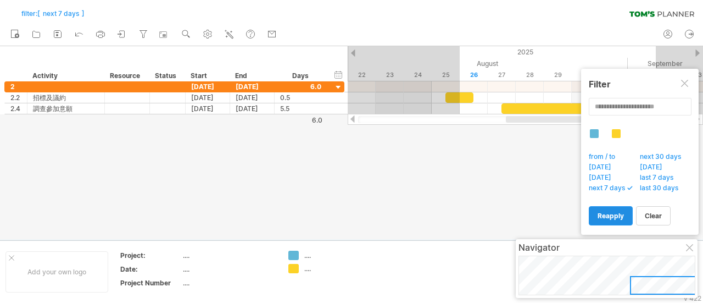
click at [611, 218] on span "reapply" at bounding box center [610, 215] width 26 height 8
click at [651, 217] on span "clear" at bounding box center [653, 215] width 17 height 8
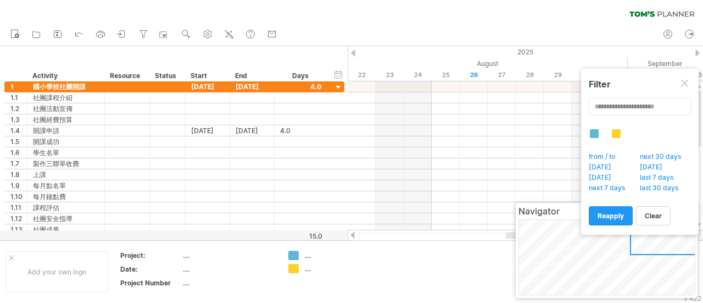
click at [694, 81] on div "**********" at bounding box center [640, 152] width 118 height 166
click at [686, 81] on div at bounding box center [685, 84] width 9 height 9
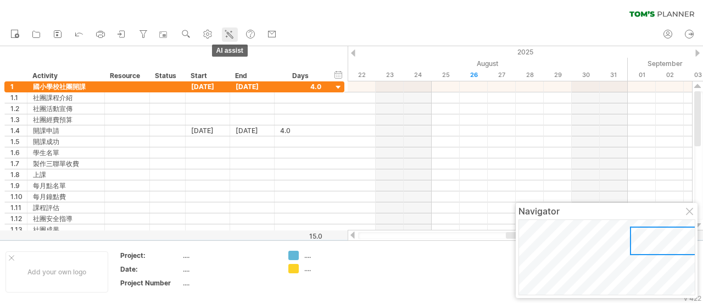
click at [233, 38] on icon at bounding box center [230, 35] width 6 height 6
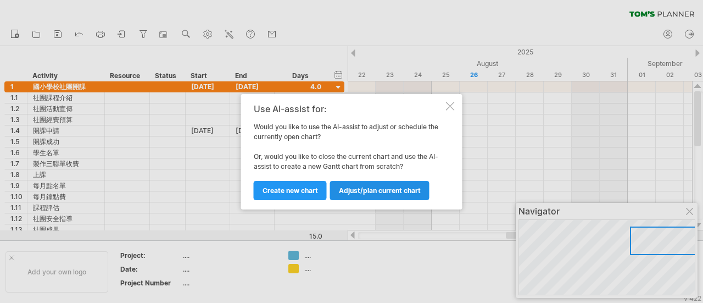
click at [362, 192] on span "Adjust/plan current chart" at bounding box center [380, 190] width 82 height 8
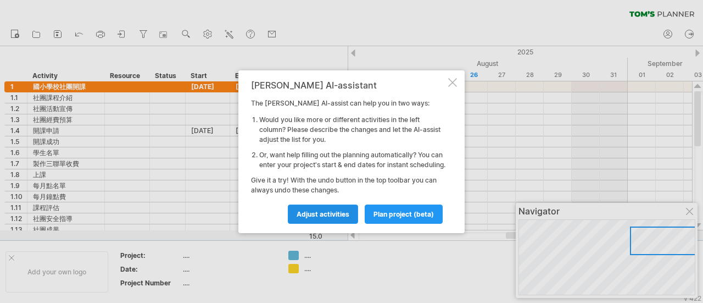
click at [338, 216] on span "Adjust activities" at bounding box center [323, 214] width 53 height 8
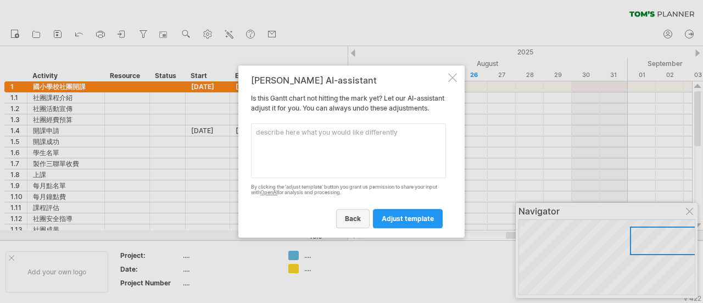
click at [344, 225] on link "back" at bounding box center [352, 218] width 33 height 19
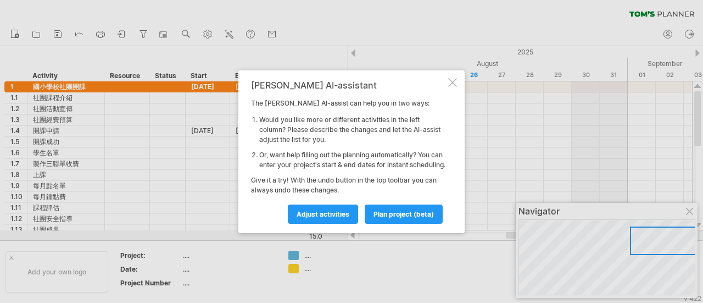
click at [457, 80] on div "[PERSON_NAME] AI-assistant The [PERSON_NAME] AI-assist can help you in two ways…" at bounding box center [351, 151] width 226 height 163
click at [448, 78] on div at bounding box center [452, 82] width 9 height 9
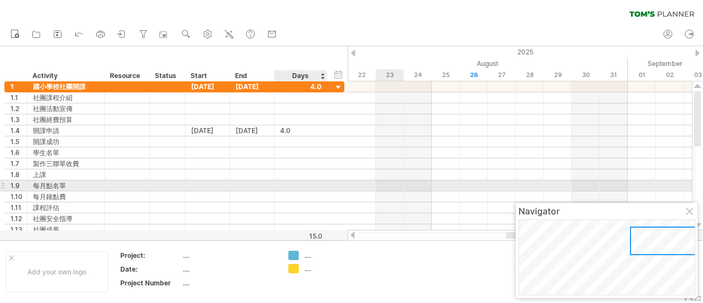
click at [288, 184] on div at bounding box center [300, 185] width 41 height 10
type input "*"
type input "*****"
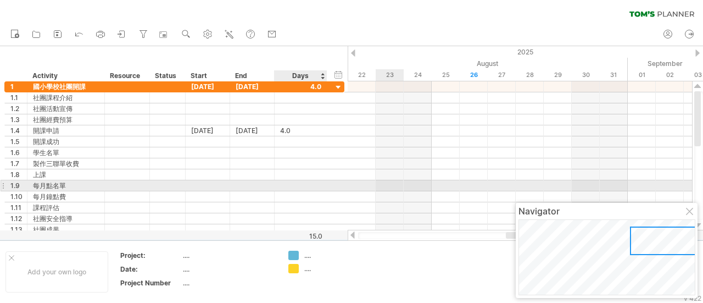
click at [297, 183] on div at bounding box center [300, 185] width 41 height 10
type input "*"
click at [223, 183] on div at bounding box center [208, 185] width 44 height 10
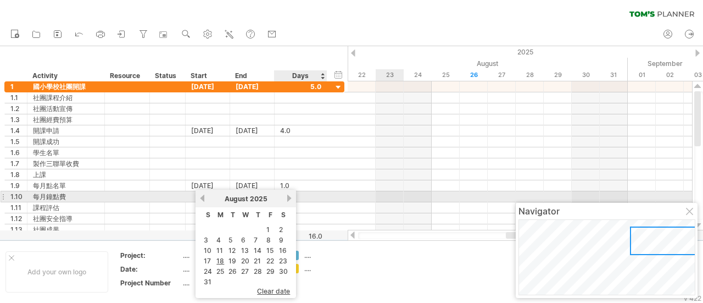
click at [289, 199] on link "next" at bounding box center [289, 198] width 8 height 8
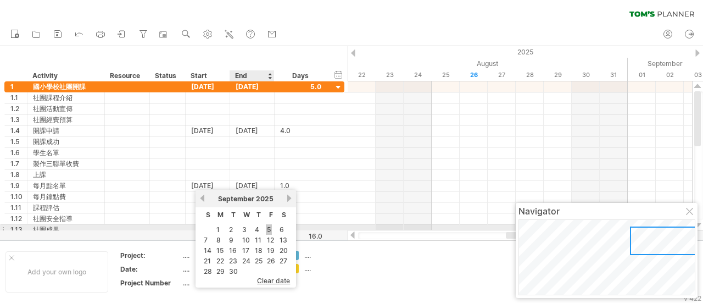
click at [267, 226] on link "5" at bounding box center [269, 229] width 6 height 10
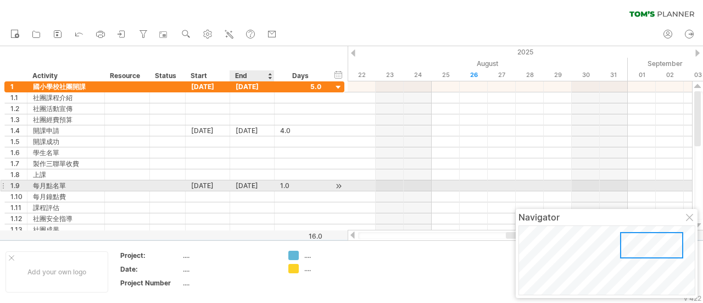
click at [262, 185] on div "[DATE]" at bounding box center [252, 185] width 44 height 10
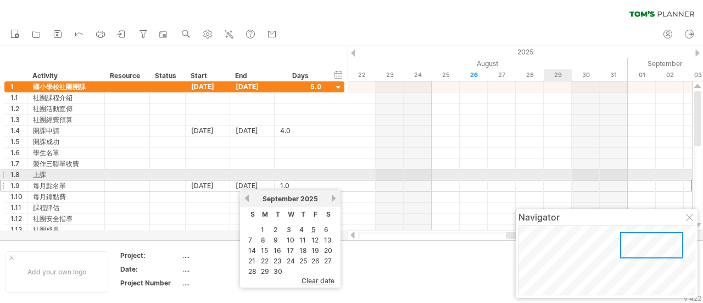
click at [558, 172] on div at bounding box center [520, 174] width 344 height 11
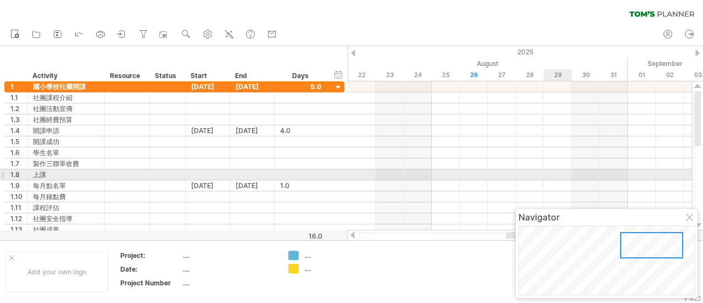
click at [558, 172] on div at bounding box center [520, 174] width 344 height 11
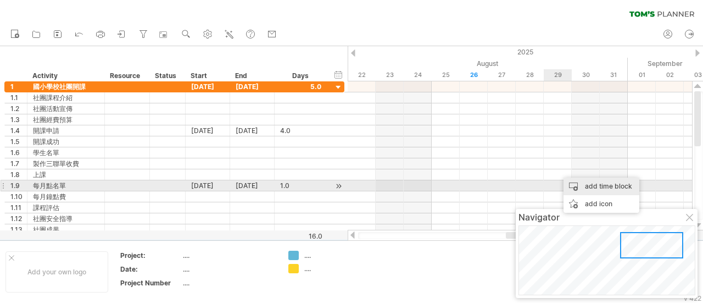
click at [581, 186] on div "add time block" at bounding box center [601, 186] width 76 height 18
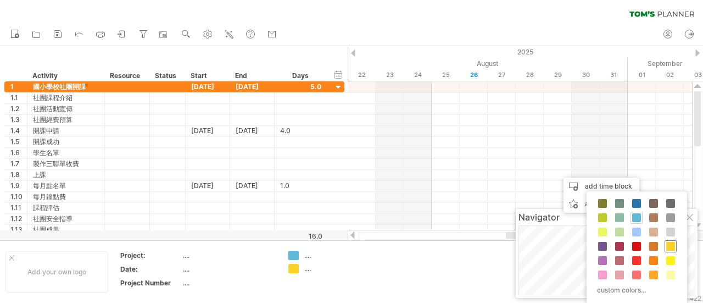
click at [669, 246] on span at bounding box center [670, 246] width 9 height 9
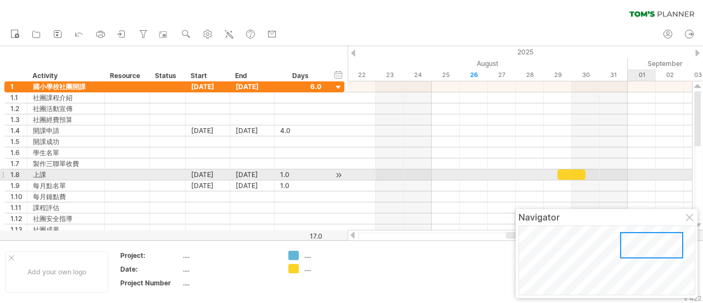
click at [646, 172] on div at bounding box center [520, 174] width 344 height 11
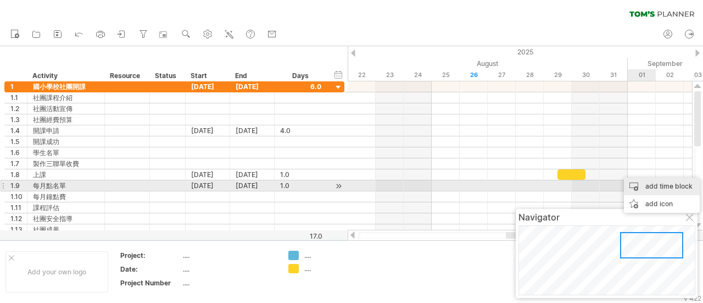
click at [657, 189] on div "add time block" at bounding box center [662, 186] width 76 height 18
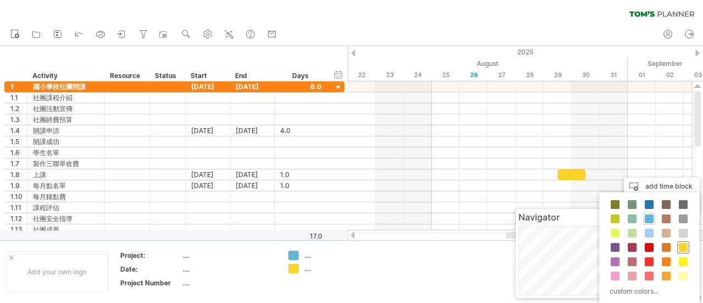
click at [679, 245] on span at bounding box center [683, 247] width 9 height 9
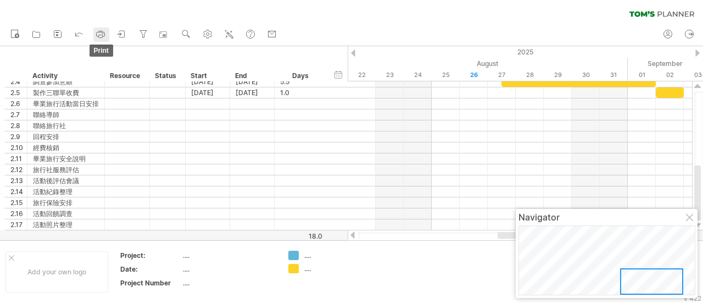
click at [101, 36] on icon at bounding box center [100, 34] width 11 height 11
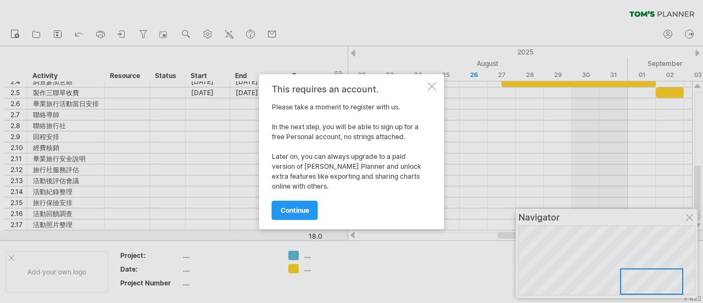
click at [426, 85] on div "This requires an account. Please take a moment to register with us. In the next…" at bounding box center [351, 151] width 185 height 155
click at [441, 87] on div "This requires an account. Please take a moment to register with us. In the next…" at bounding box center [351, 151] width 185 height 155
click at [434, 88] on div at bounding box center [432, 86] width 9 height 9
